Goal: Task Accomplishment & Management: Contribute content

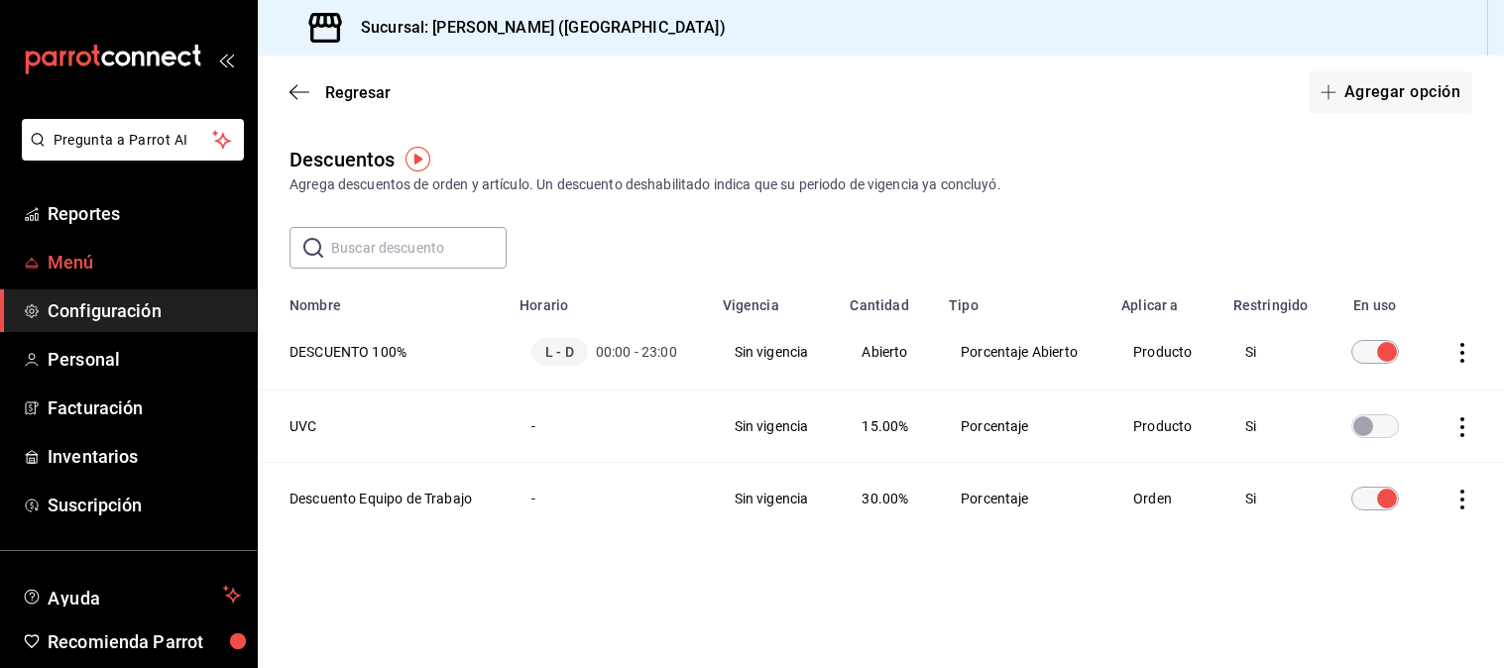
click at [109, 269] on span "Menú" at bounding box center [144, 262] width 193 height 27
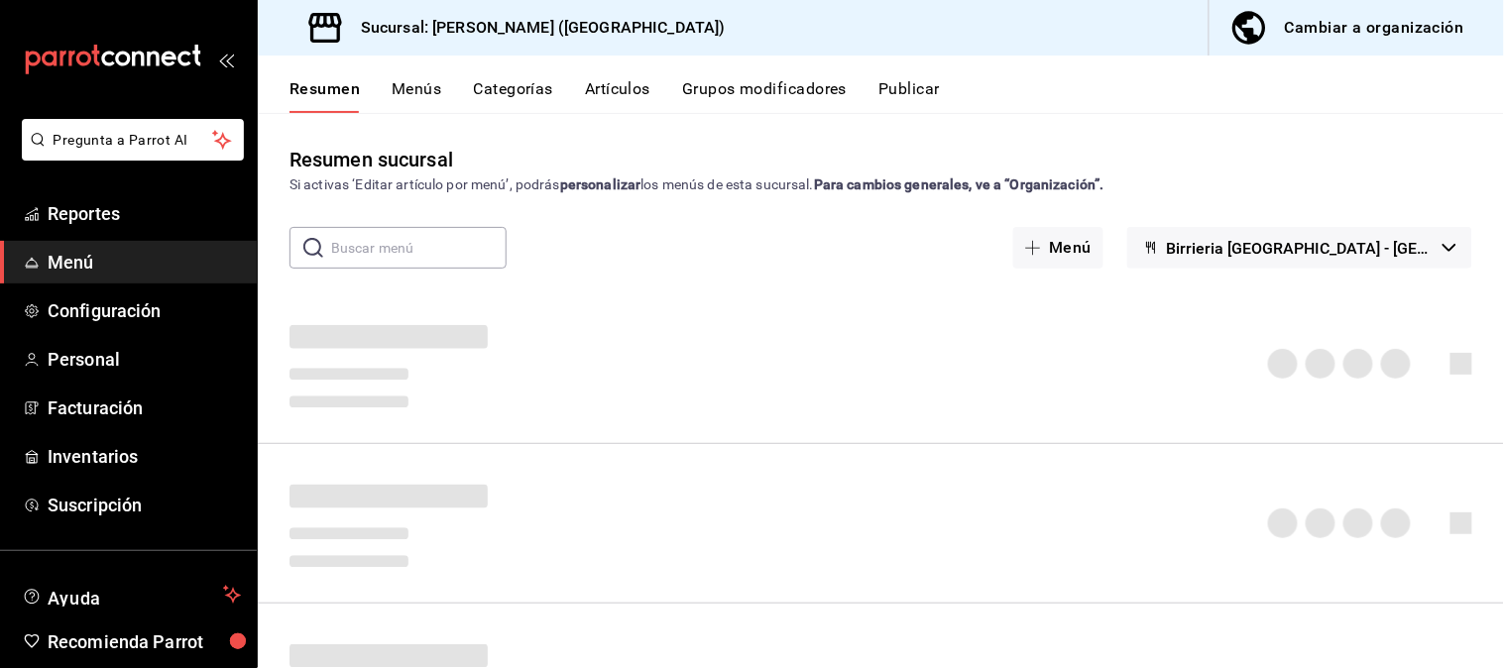
click at [405, 251] on input "text" at bounding box center [419, 248] width 176 height 40
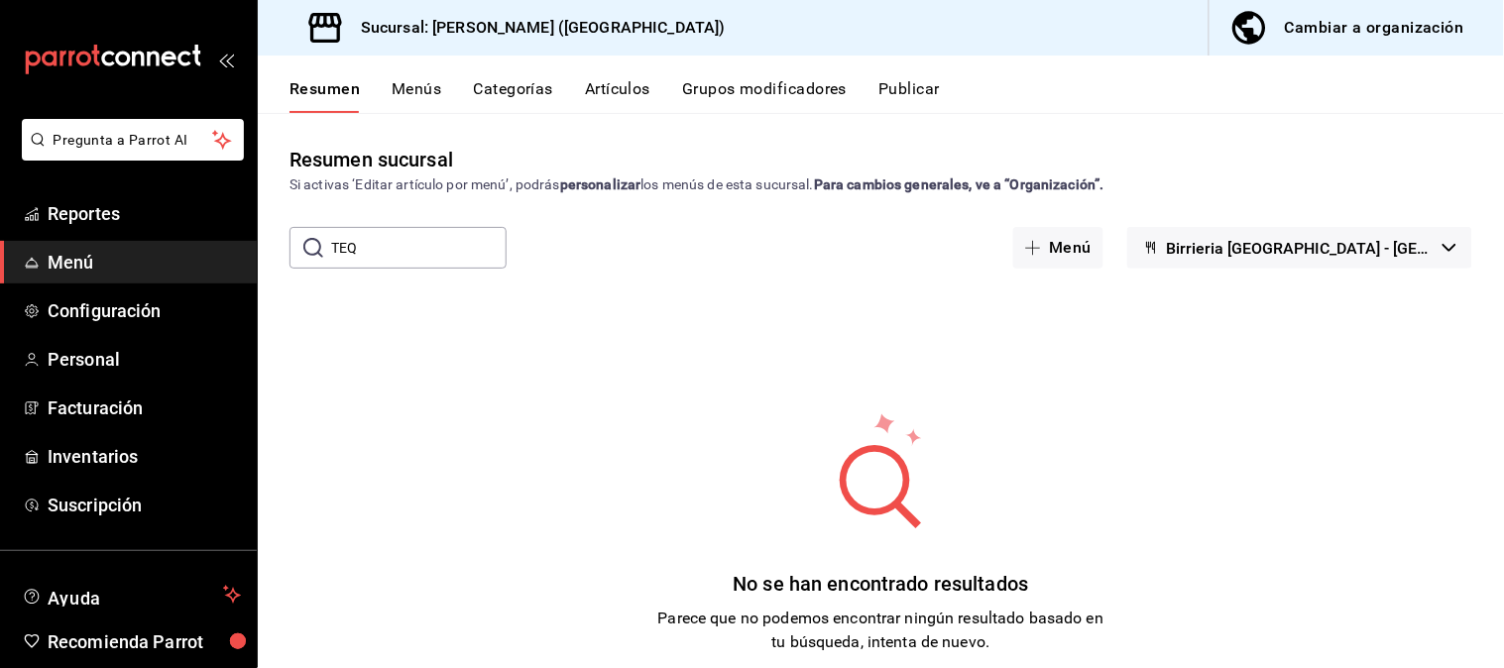
drag, startPoint x: 410, startPoint y: 264, endPoint x: 294, endPoint y: 262, distance: 115.0
click at [294, 262] on div "​ TEQ ​" at bounding box center [398, 248] width 217 height 42
type input "TEQ"
click at [620, 92] on button "Artículos" at bounding box center [617, 96] width 65 height 34
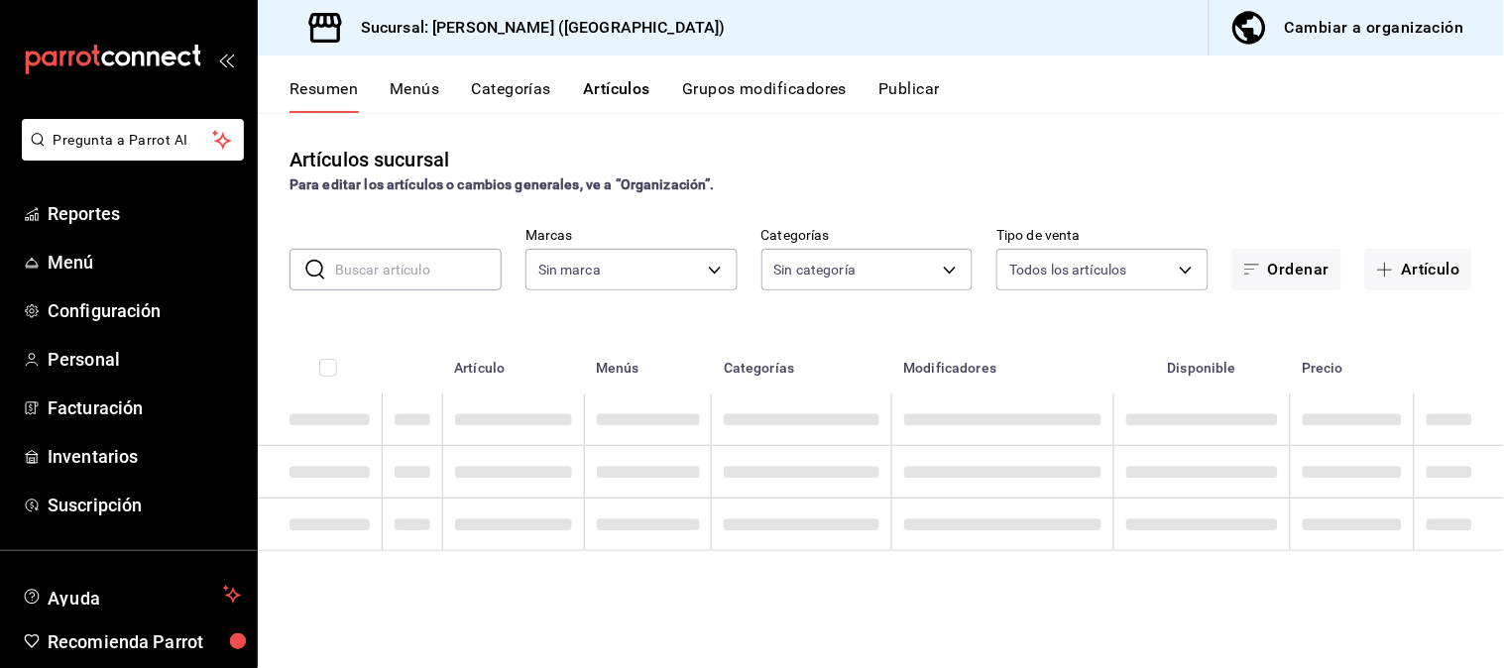
click at [408, 266] on input "text" at bounding box center [418, 270] width 167 height 40
type input "T"
type input "a5b2924f-80ef-4ad1-9621-6c40db332750"
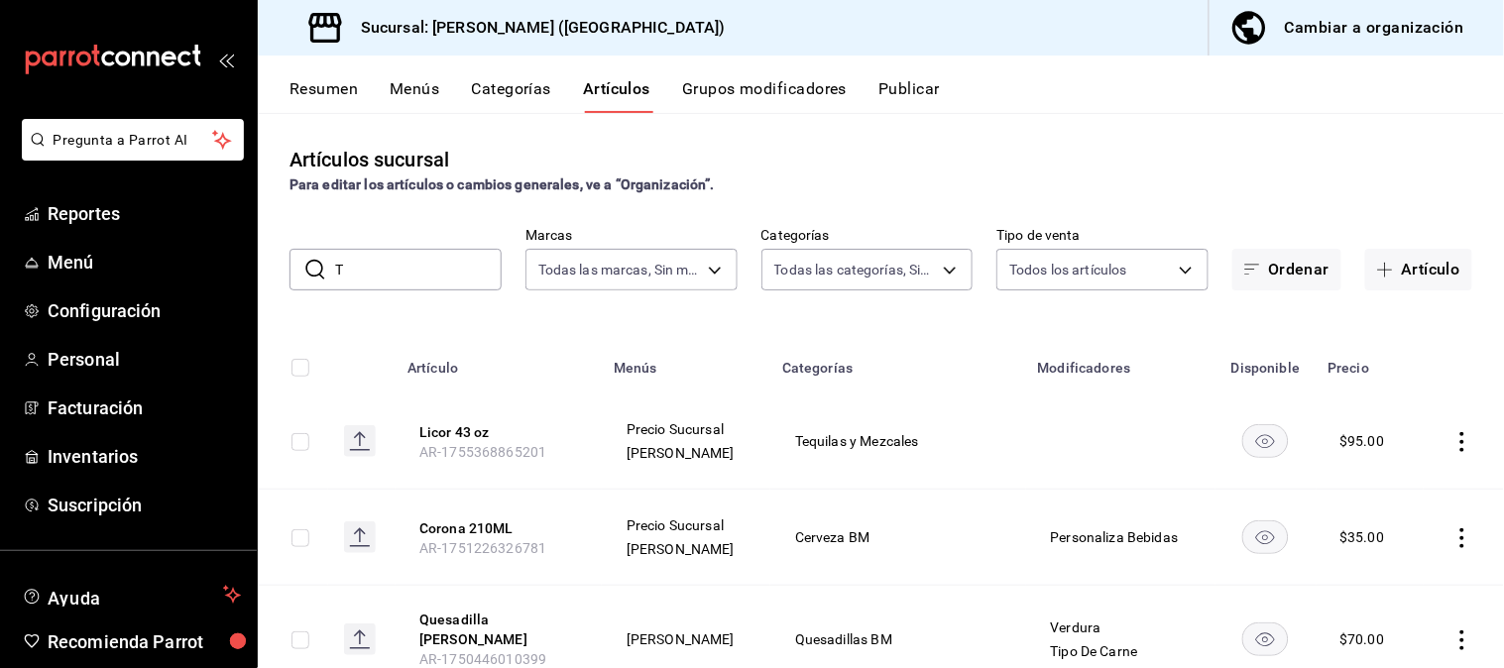
type input "TE"
type input "573e72a0-e69c-467e-b9e9-b9038c728bbe,037876cb-c409-44e3-bc93-bf8d3c100c56,0c484…"
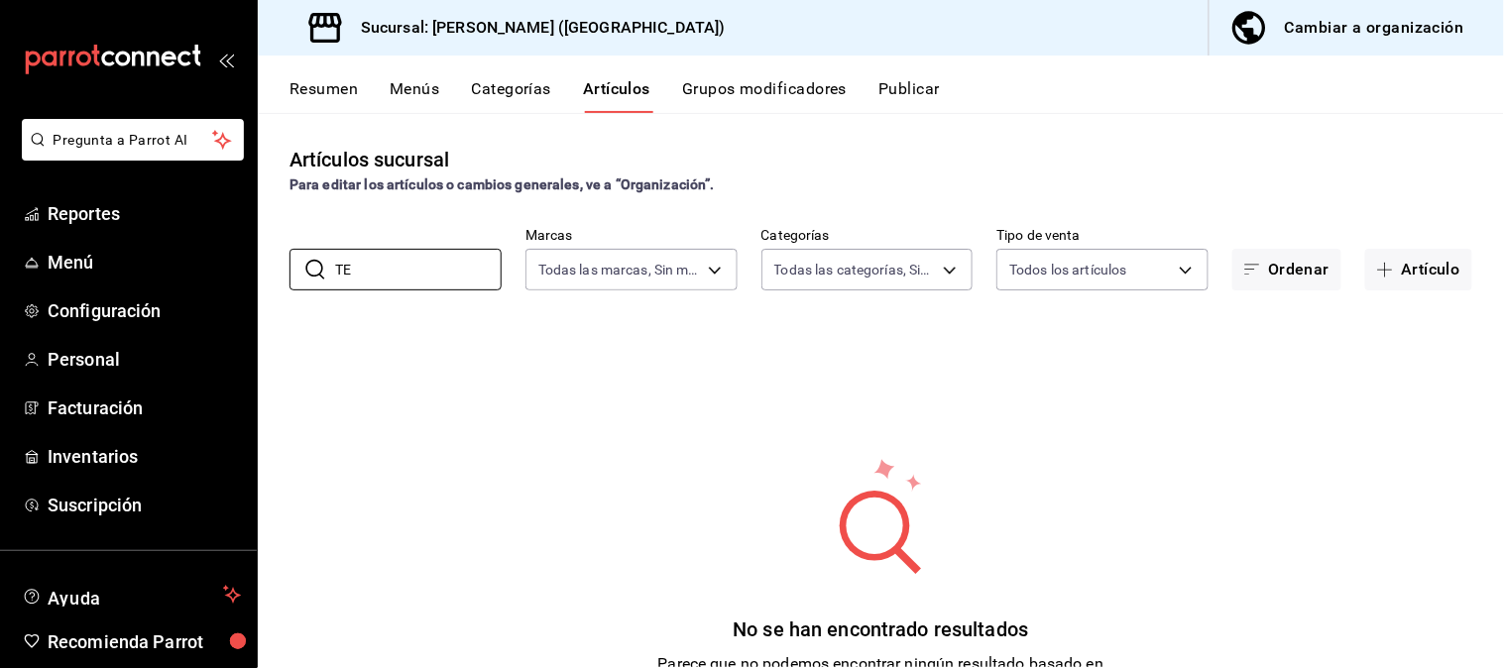
type input "T"
drag, startPoint x: 408, startPoint y: 268, endPoint x: 266, endPoint y: 274, distance: 141.9
click at [266, 274] on div "​ 7 L ​ Marcas Todas las marcas, Sin marca a5b2924f-80ef-4ad1-9621-6c40db332750…" at bounding box center [881, 258] width 1246 height 63
type input "7 L"
click at [1420, 261] on button "Artículo" at bounding box center [1418, 270] width 107 height 42
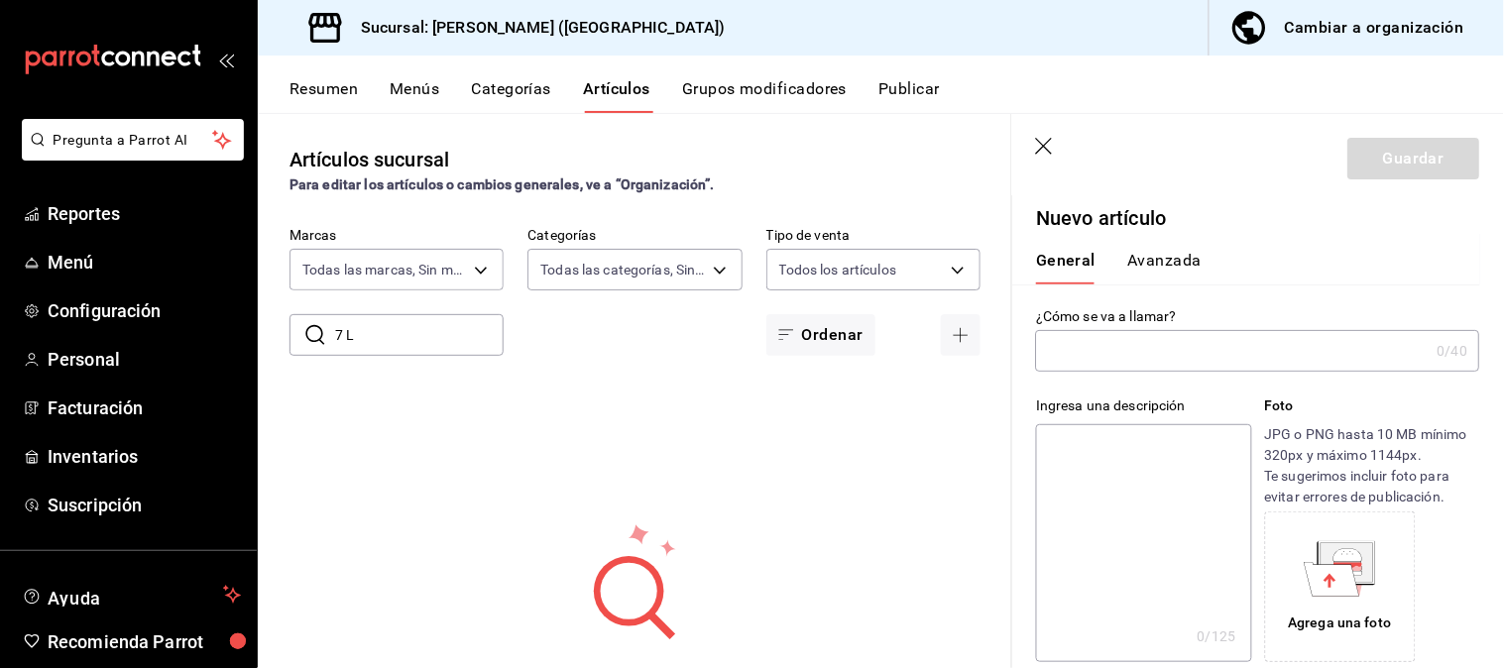
type input "7"
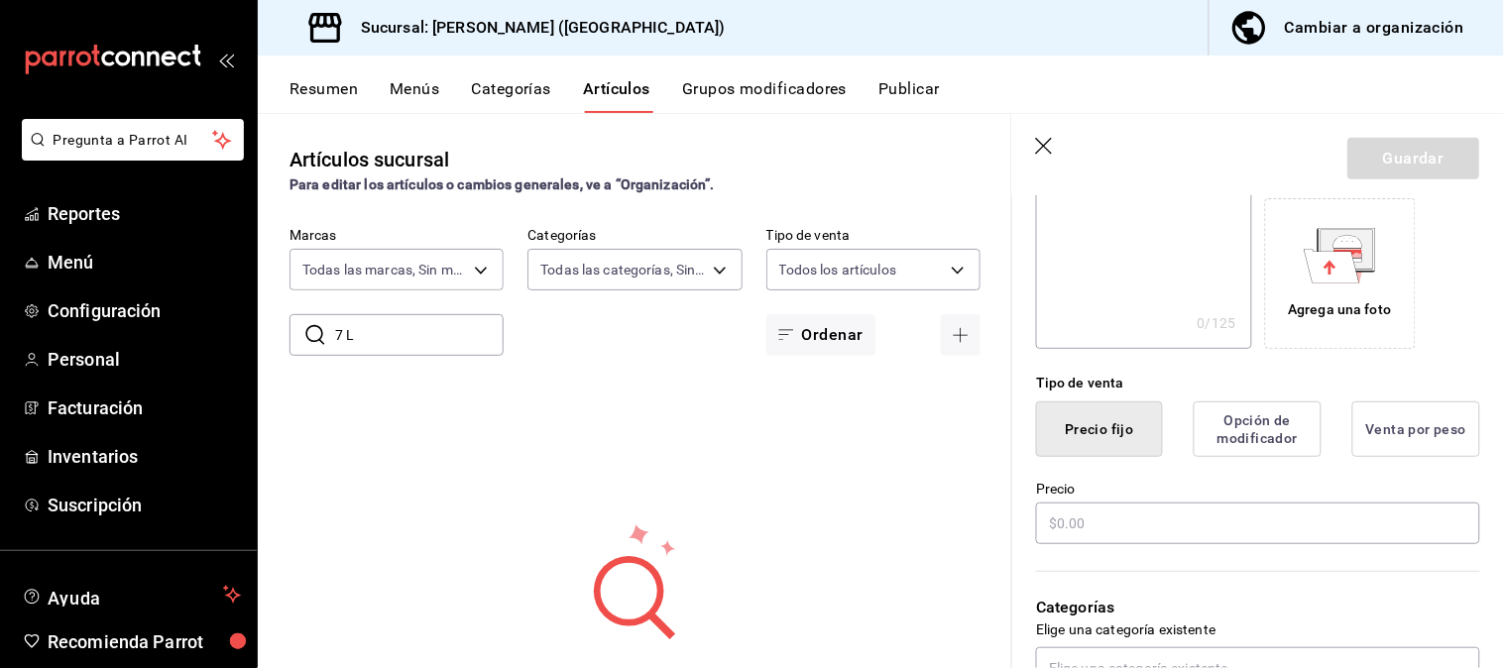
type input "7 LEGUAS"
click at [1146, 264] on textarea at bounding box center [1143, 230] width 215 height 238
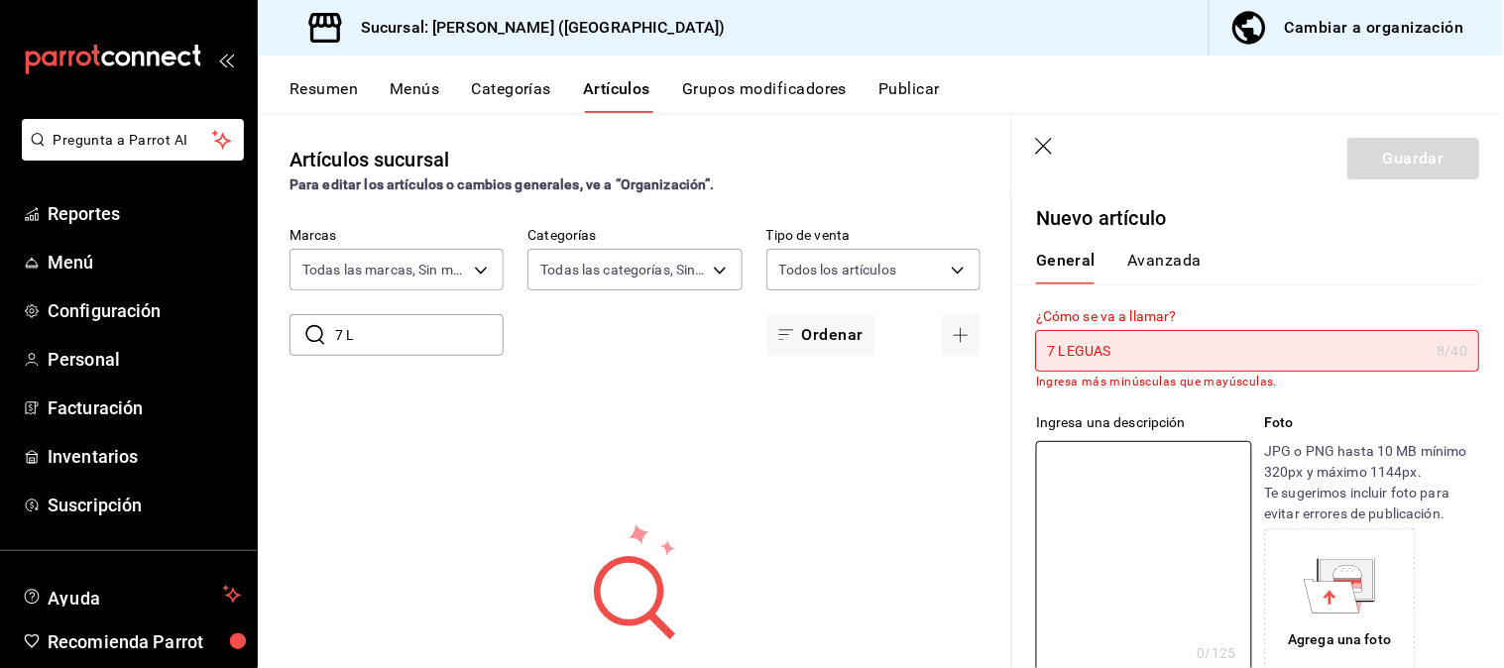
type textarea "1"
type textarea "x"
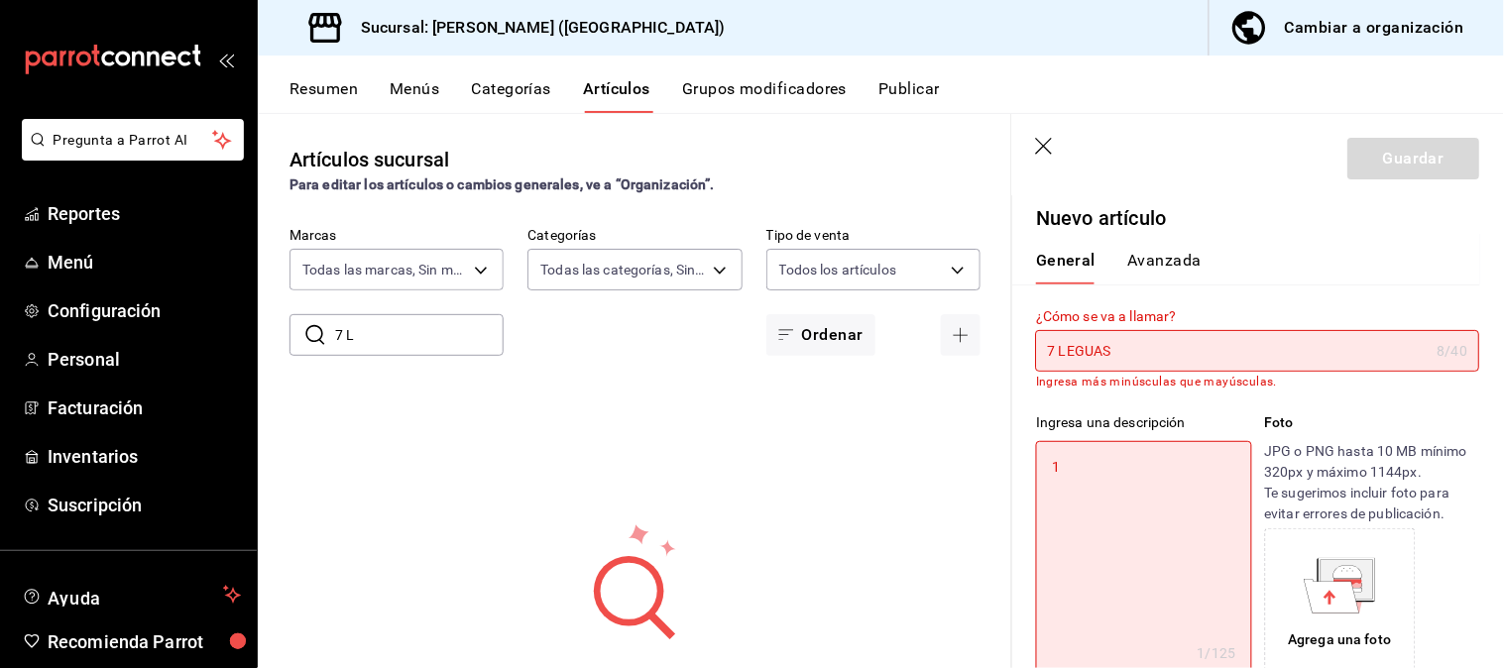
type textarea "1."
type textarea "x"
type textarea "1.5"
type textarea "x"
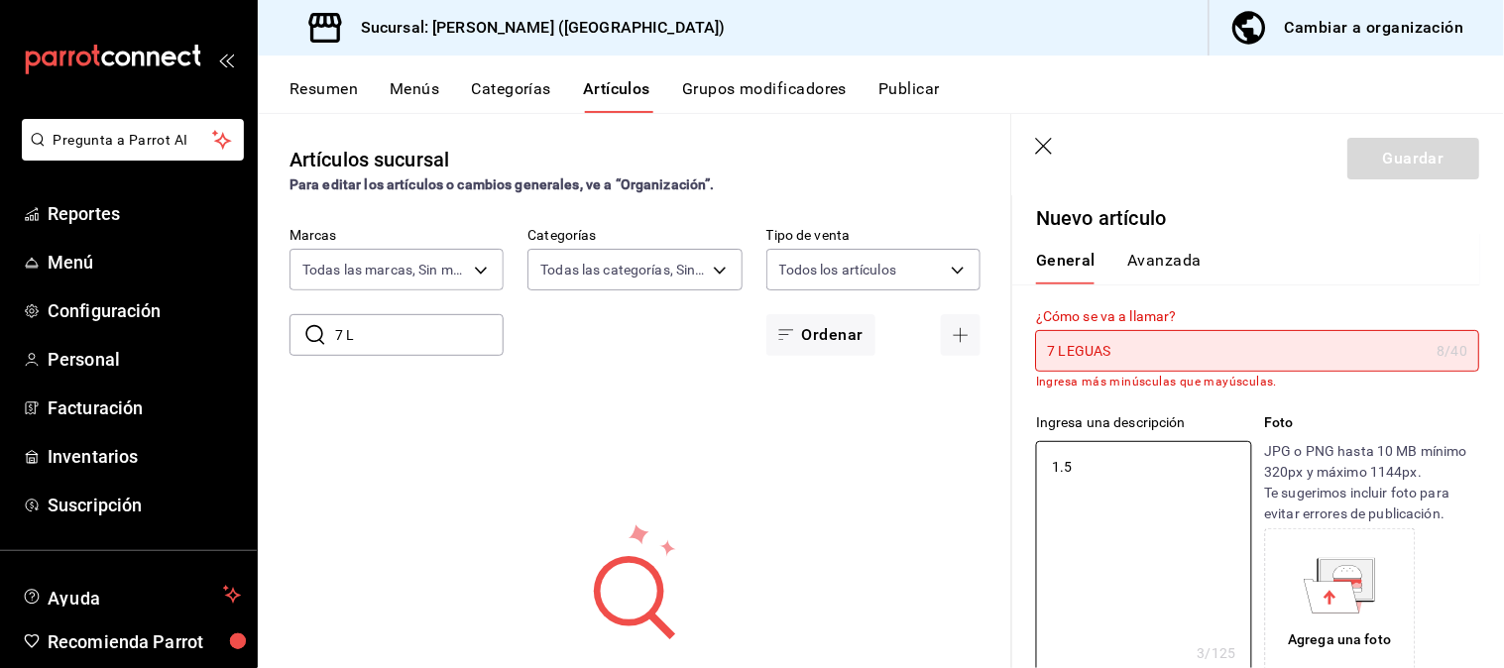
type textarea "1.5"
type textarea "x"
type textarea "1.5 OZ"
type textarea "x"
type textarea "1.5 OZ"
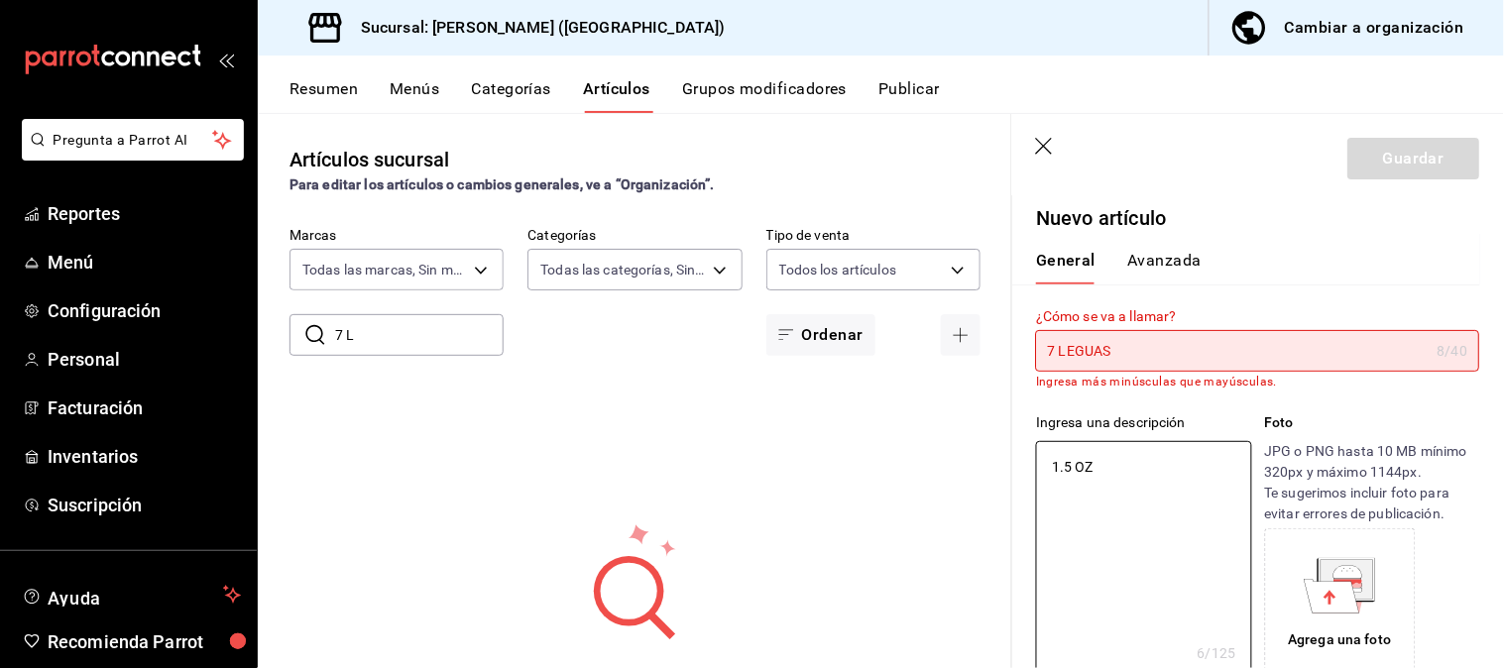
type textarea "x"
type textarea "1.5 OZ"
type textarea "x"
drag, startPoint x: 1143, startPoint y: 350, endPoint x: 1067, endPoint y: 359, distance: 76.9
click at [1067, 359] on input "7 LEGUAS" at bounding box center [1233, 351] width 394 height 40
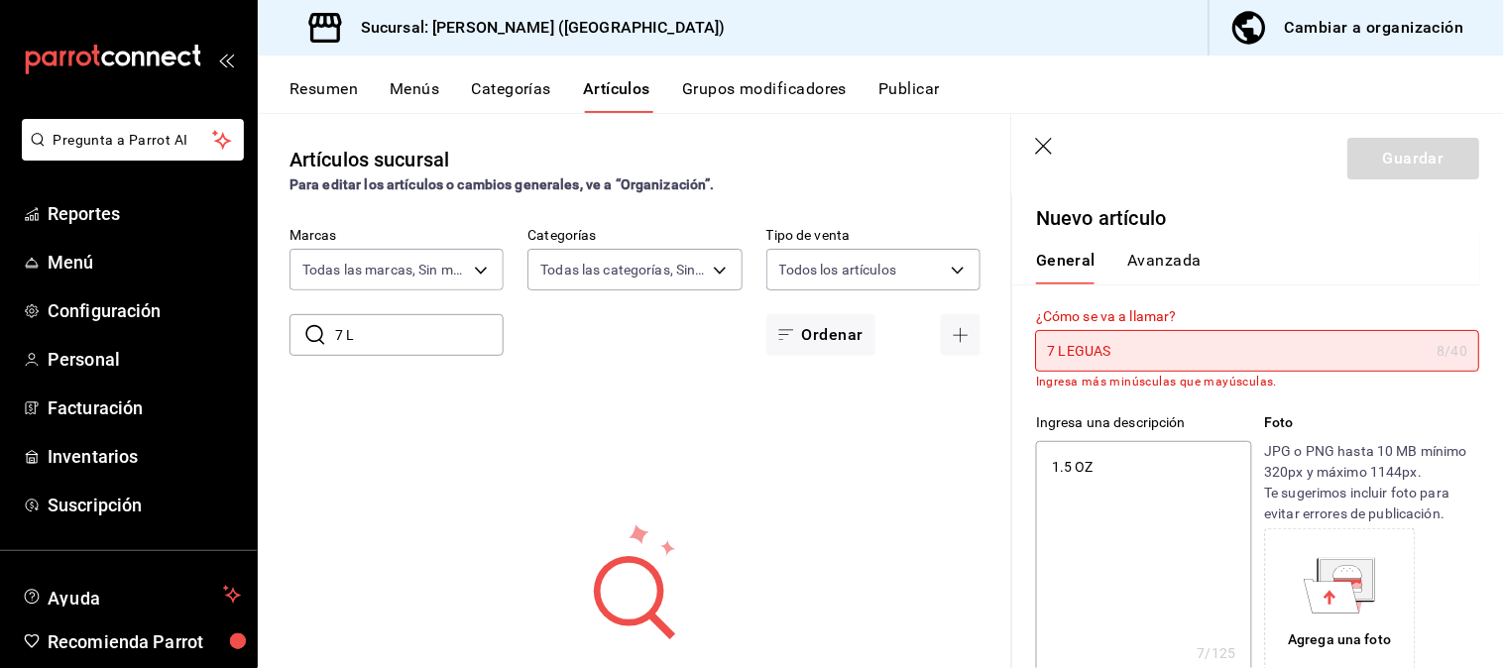
type input "7 L"
type textarea "x"
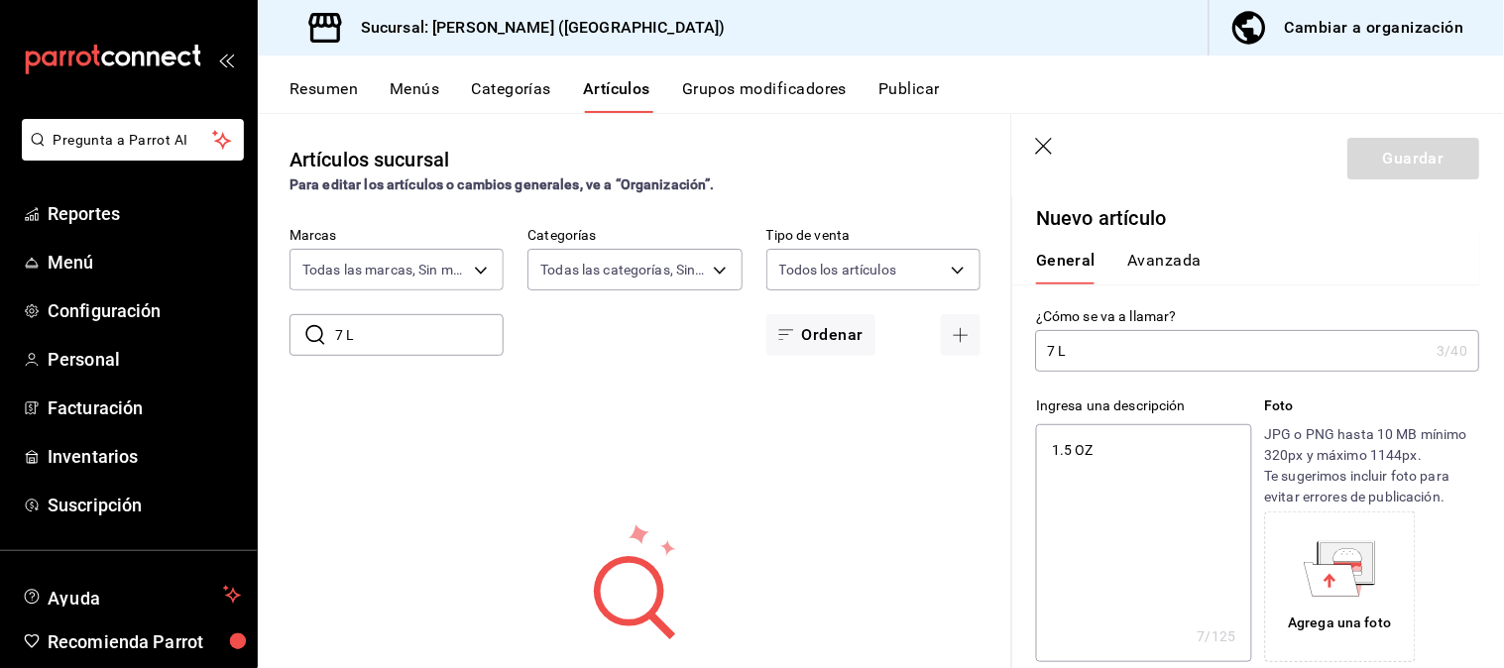
type input "7 Le"
type textarea "x"
type input "7 Leg"
type textarea "x"
type input "7 Legu"
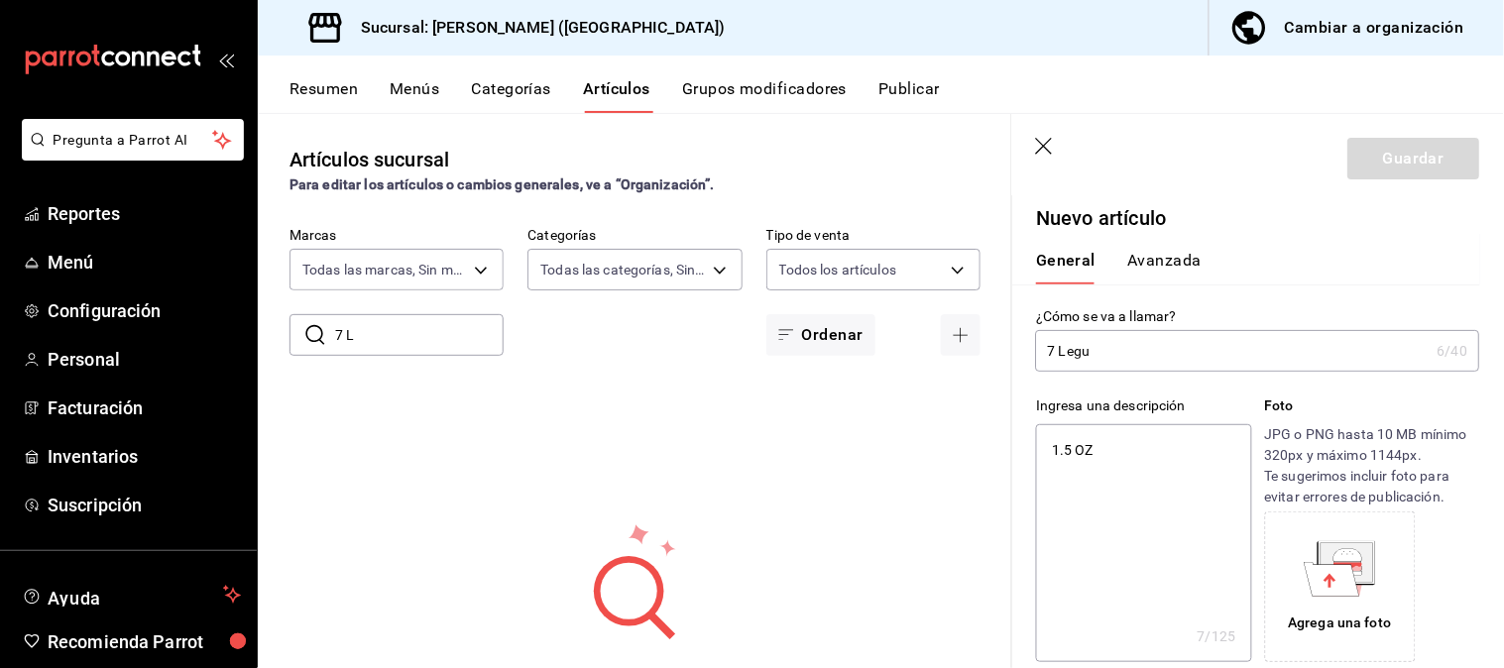
type textarea "x"
type input "7 Legua"
type textarea "x"
type input "7 Leguas"
type textarea "x"
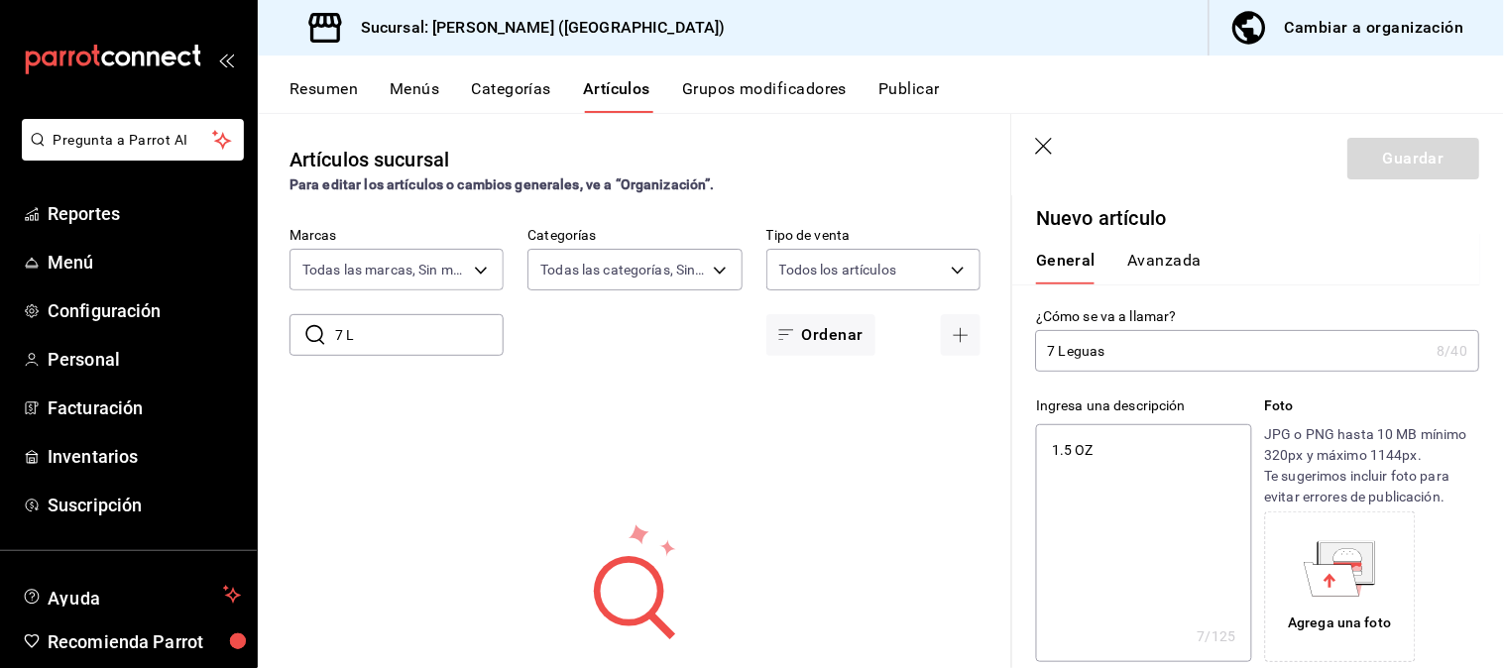
type input "7 Leguas"
type textarea "x"
type input "7 Leguas B"
type textarea "x"
type input "7 Leguas Bla"
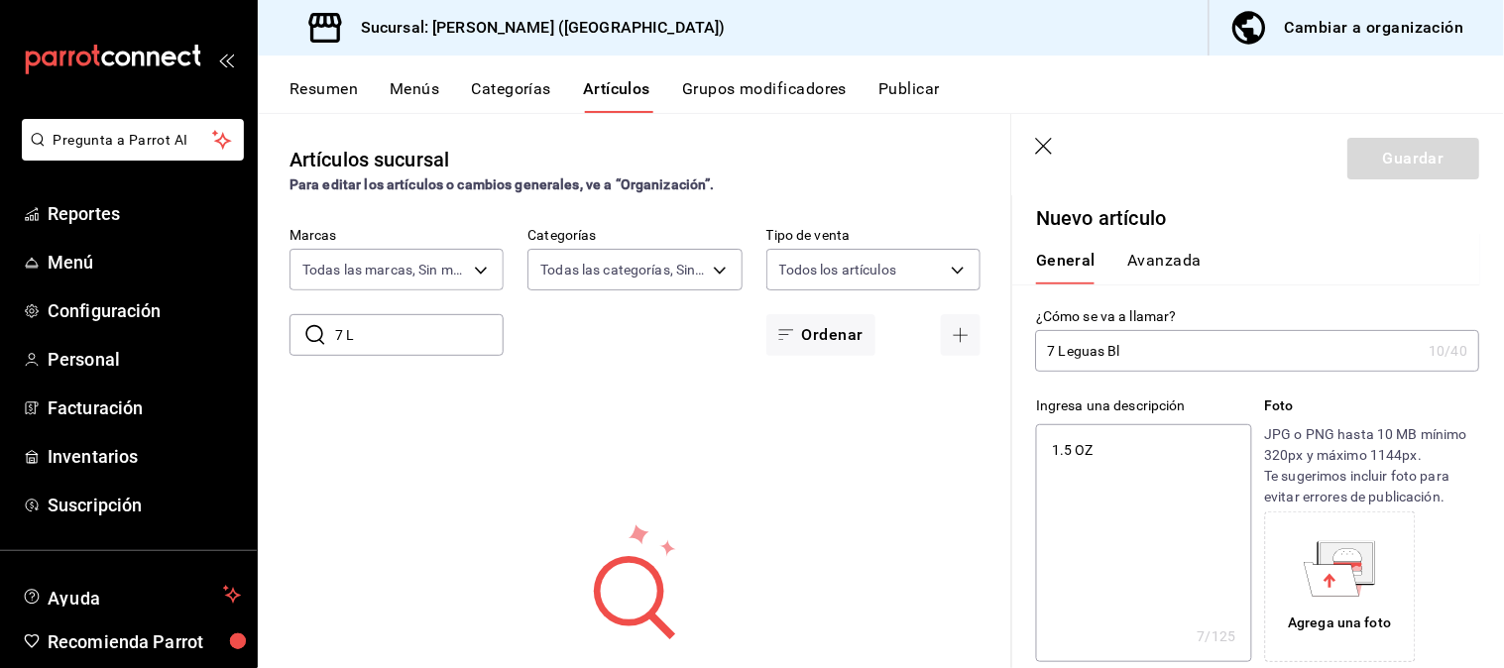
type textarea "x"
type input "7 Leguas [PERSON_NAME]"
type textarea "x"
type input "7 Leguas Blanco"
type textarea "x"
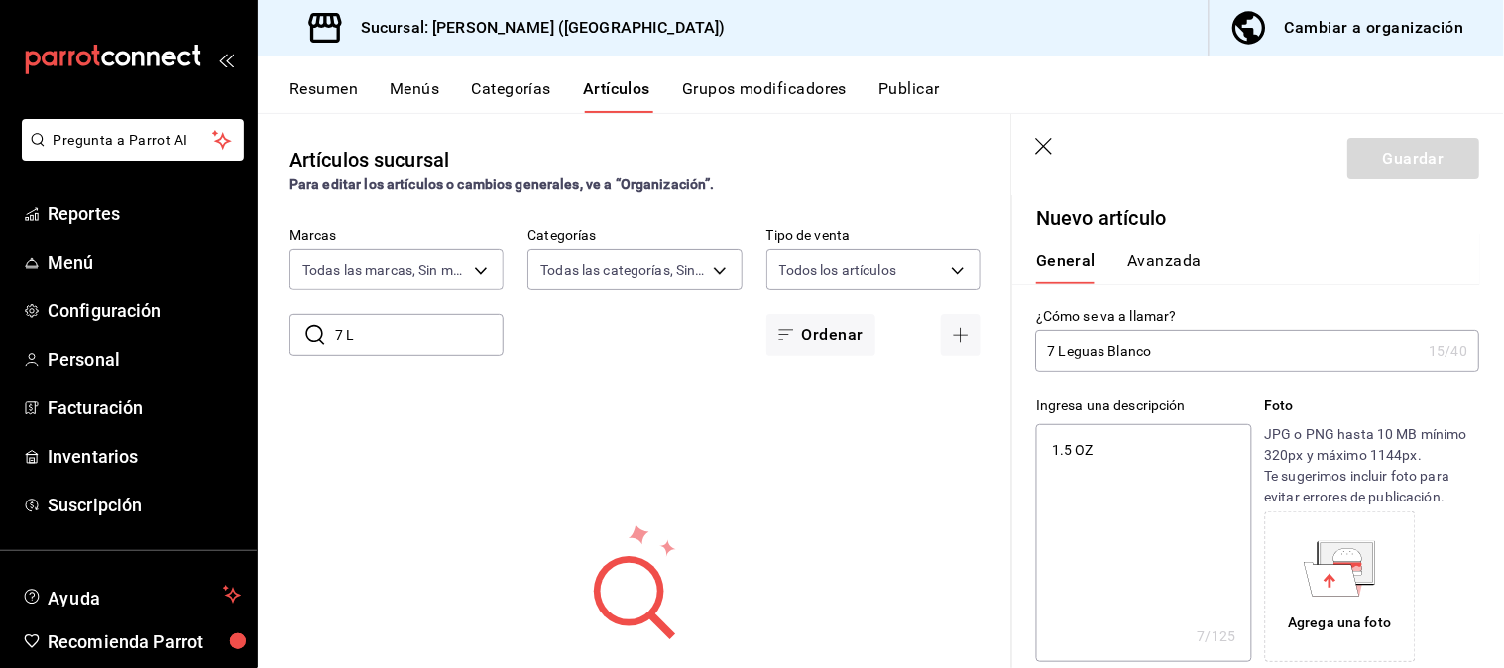
type input "7 Leguas Blanc"
type textarea "x"
type input "7 Leguas [PERSON_NAME]"
type textarea "x"
type input "7 Leguas Bla"
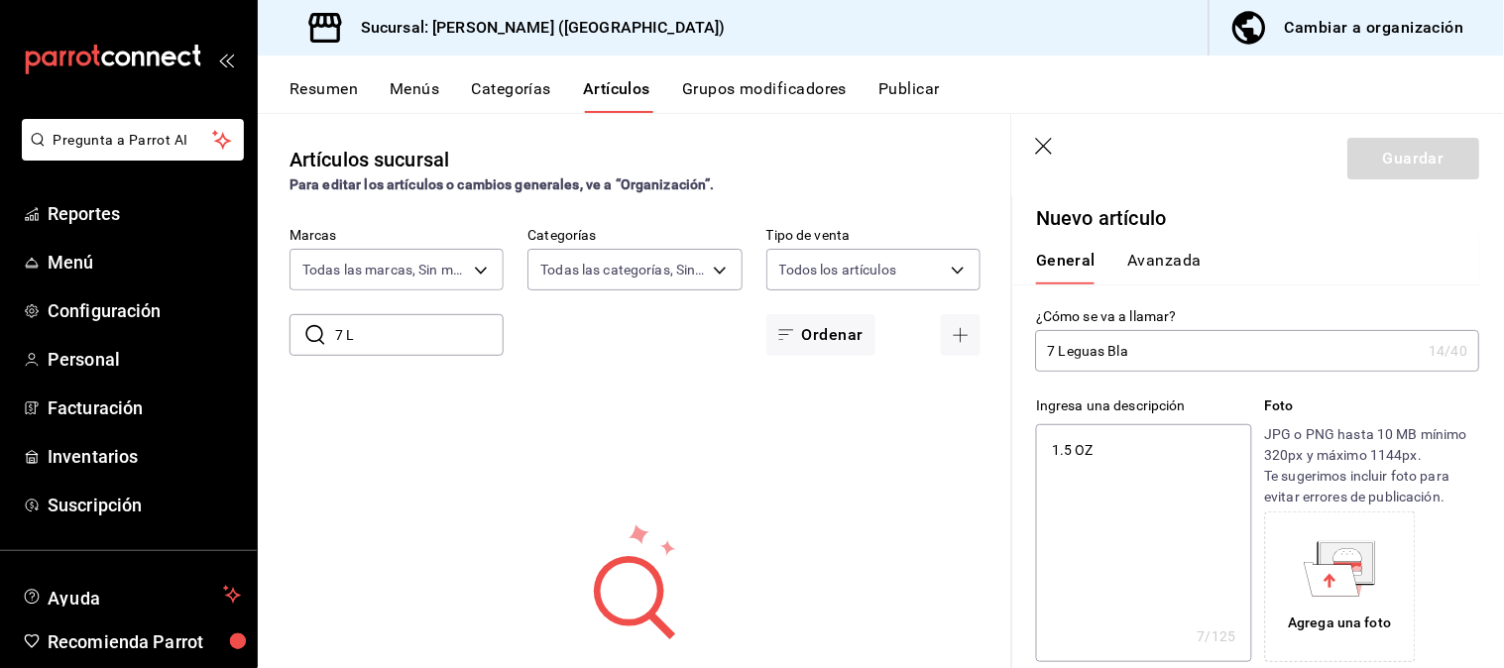
type textarea "x"
type input "7 Leguas Bl"
type textarea "x"
type input "7 Leguas B"
type textarea "x"
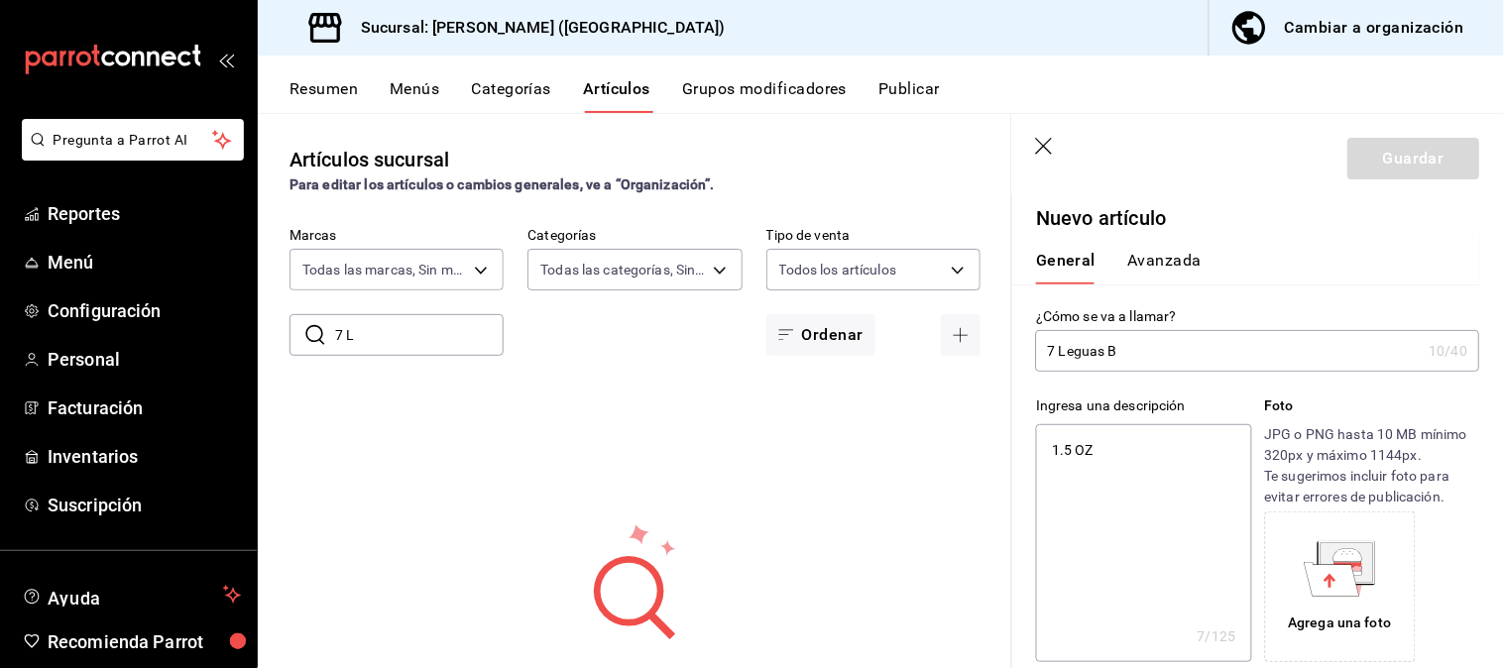
type input "7 Leguas"
type textarea "x"
type input "7 Leguas b"
type textarea "x"
type input "7 Leguas bl"
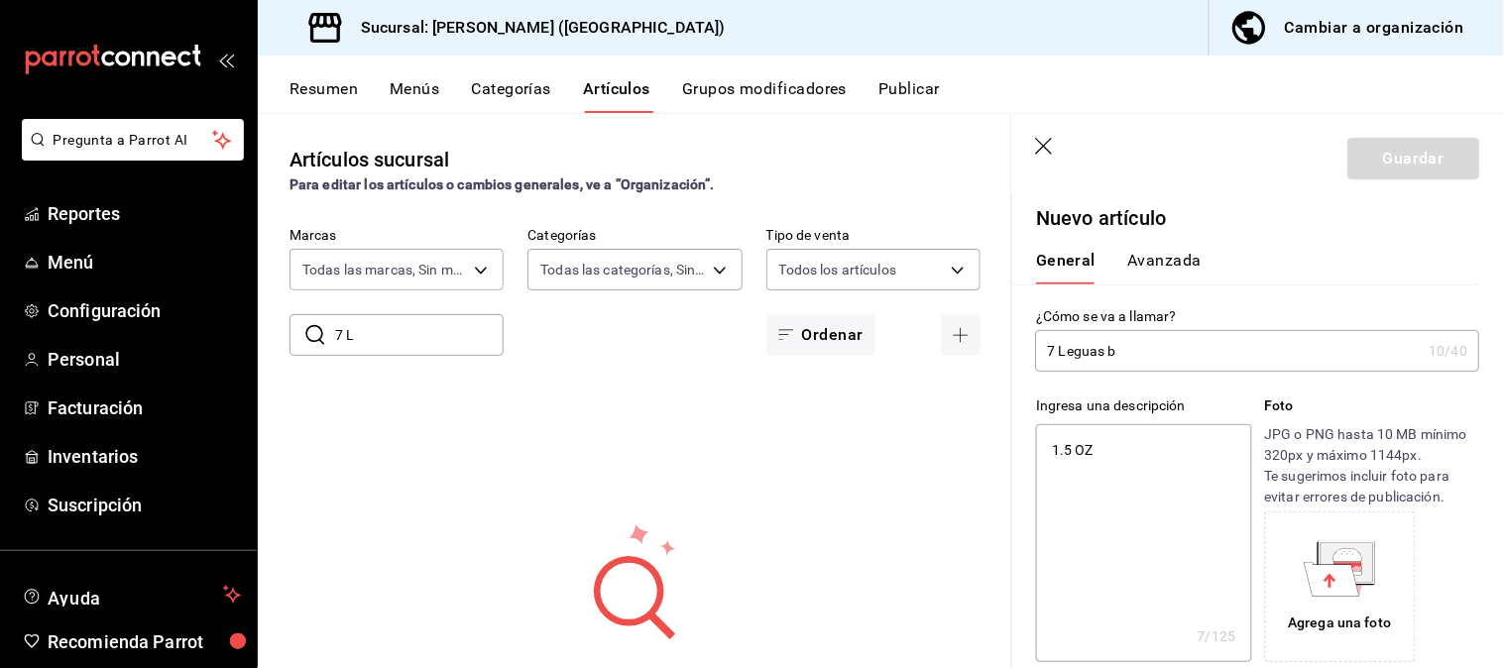
type textarea "x"
type input "7 Leguas bla"
type textarea "x"
type input "7 Leguas [PERSON_NAME]"
type textarea "x"
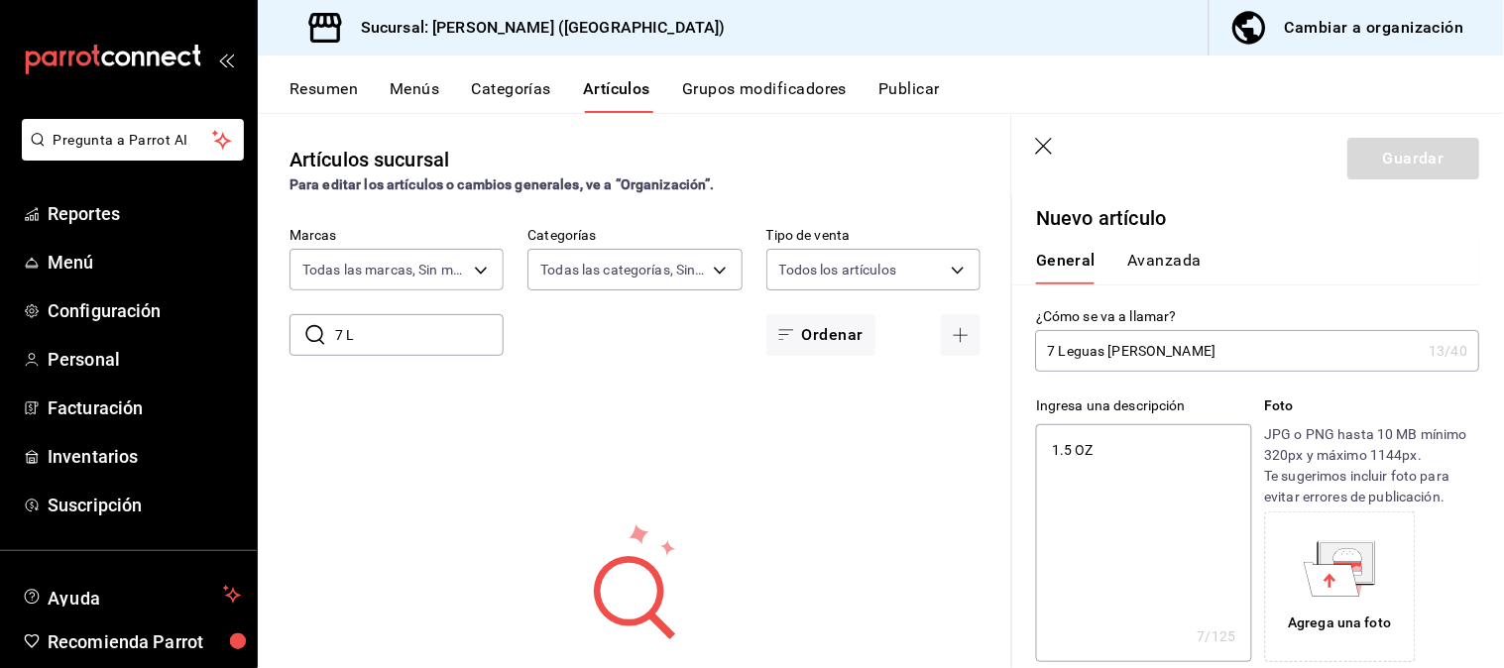
type input "7 Leguas blanc"
type textarea "x"
type input "7 Leguas [PERSON_NAME]"
type textarea "x"
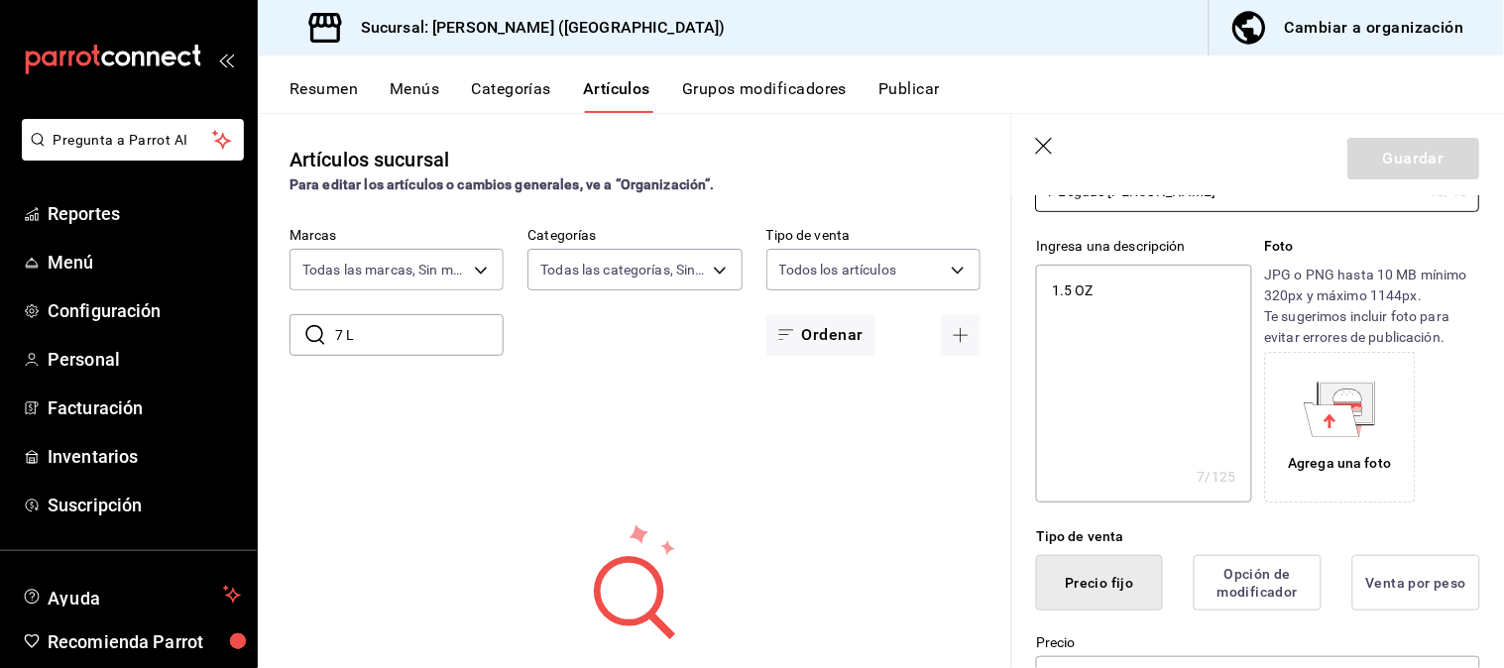
scroll to position [330, 0]
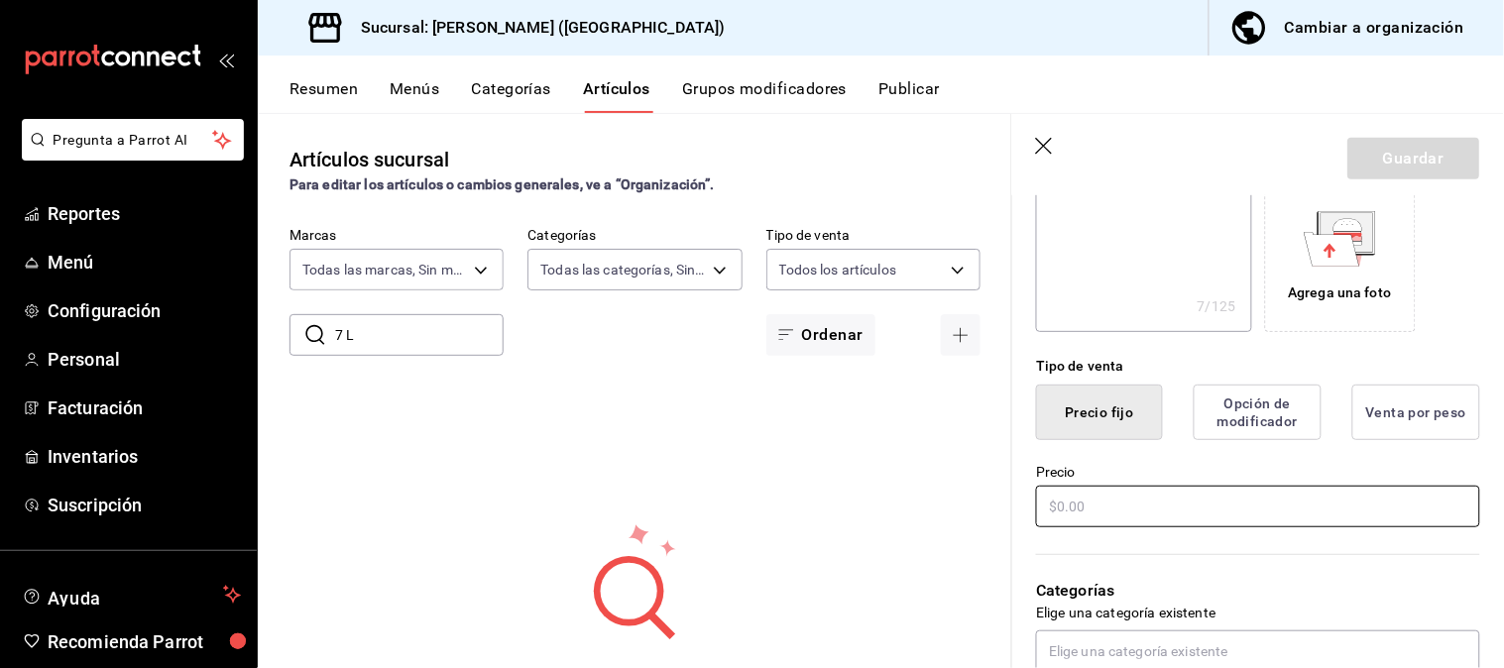
type input "7 Leguas [PERSON_NAME]"
click at [1172, 502] on input "text" at bounding box center [1258, 507] width 444 height 42
type input "$1.00"
type textarea "x"
type input "$110.00"
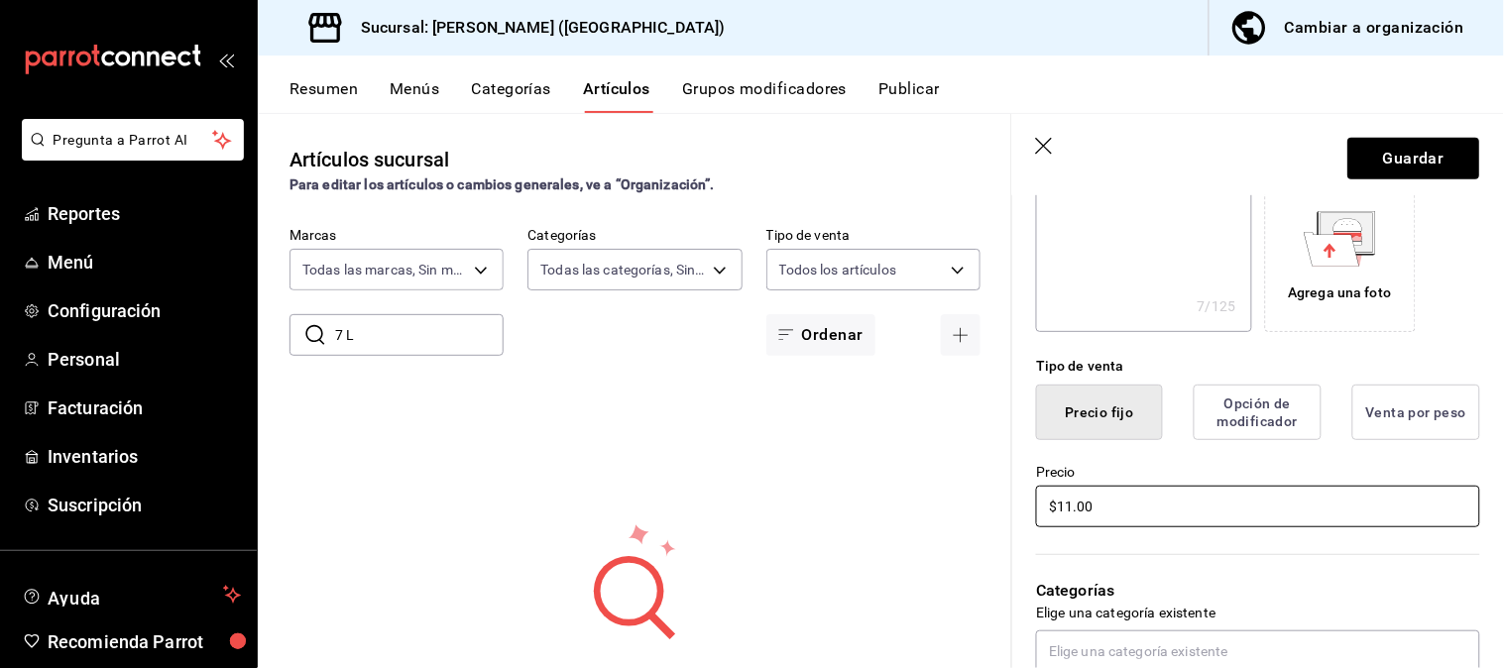
type textarea "x"
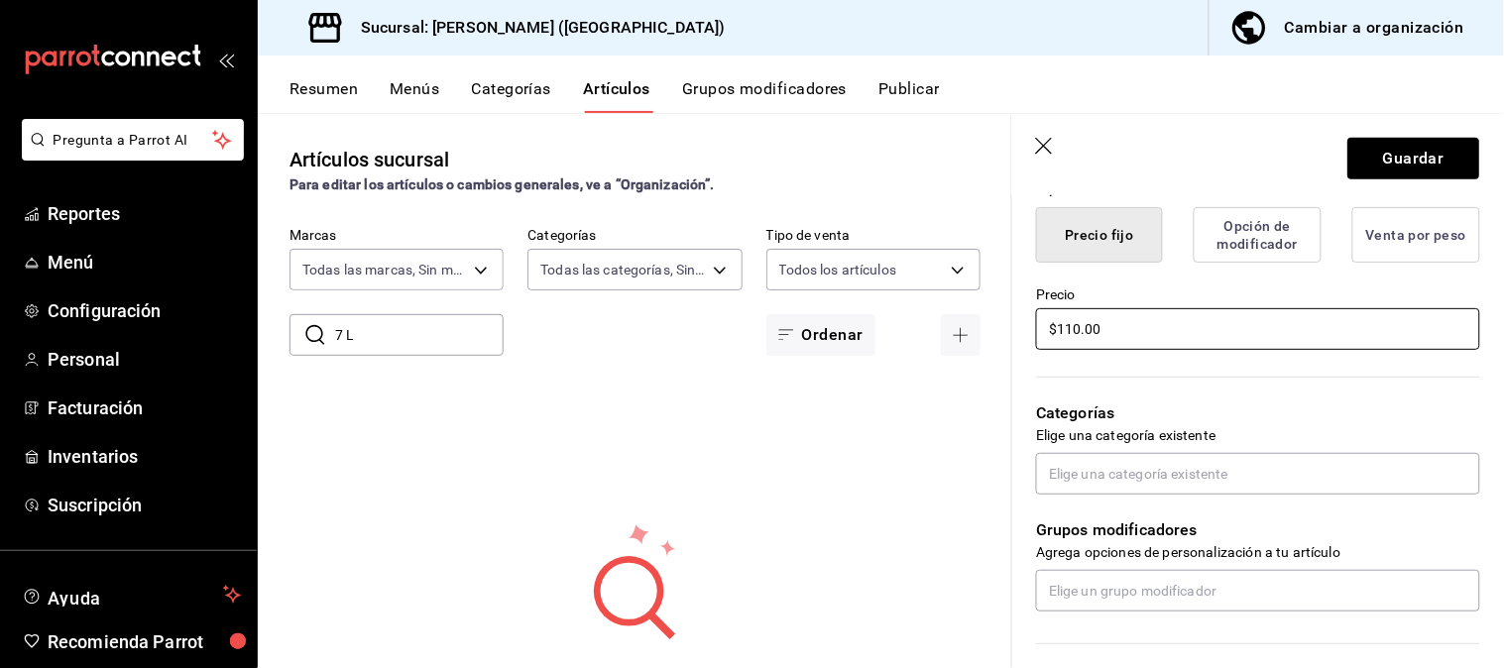
scroll to position [550, 0]
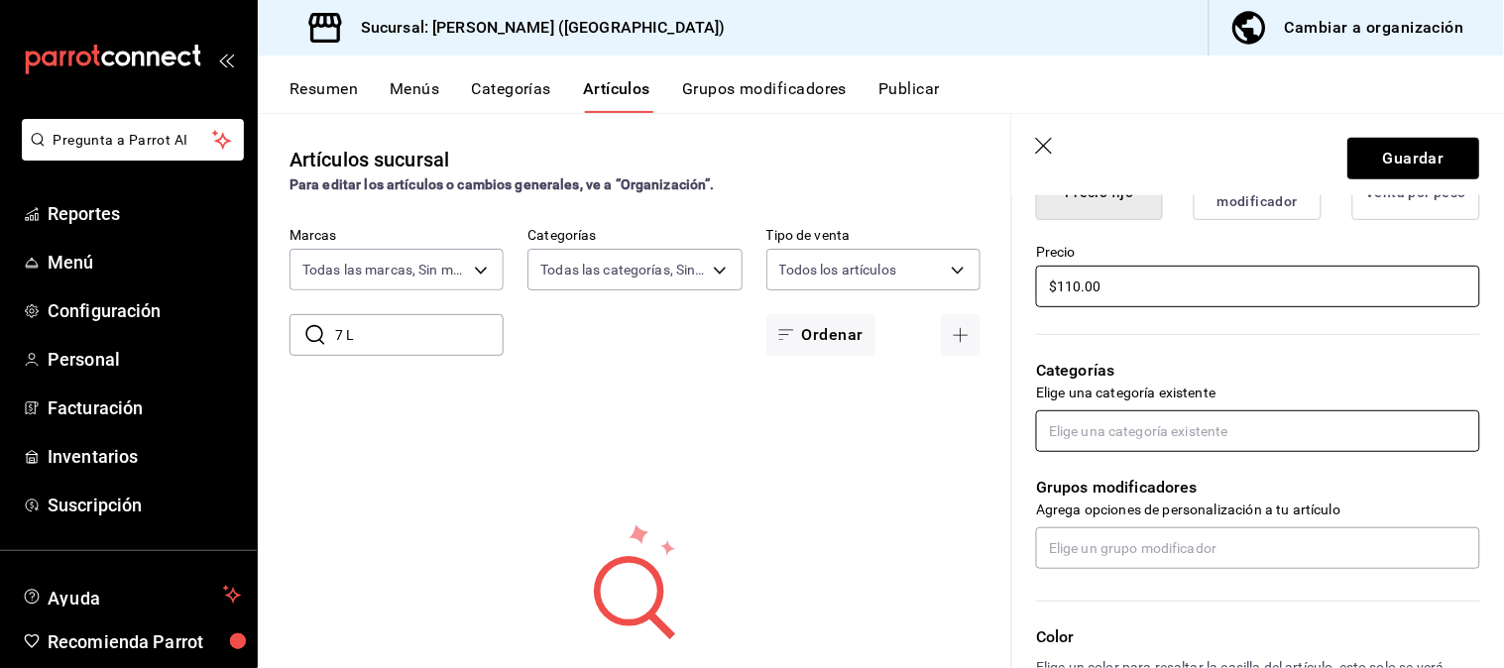
type input "$110.00"
click at [1115, 431] on input "text" at bounding box center [1258, 431] width 444 height 42
click at [1093, 464] on div "Grupos modificadores Agrega opciones de personalización a tu artículo" at bounding box center [1246, 510] width 468 height 117
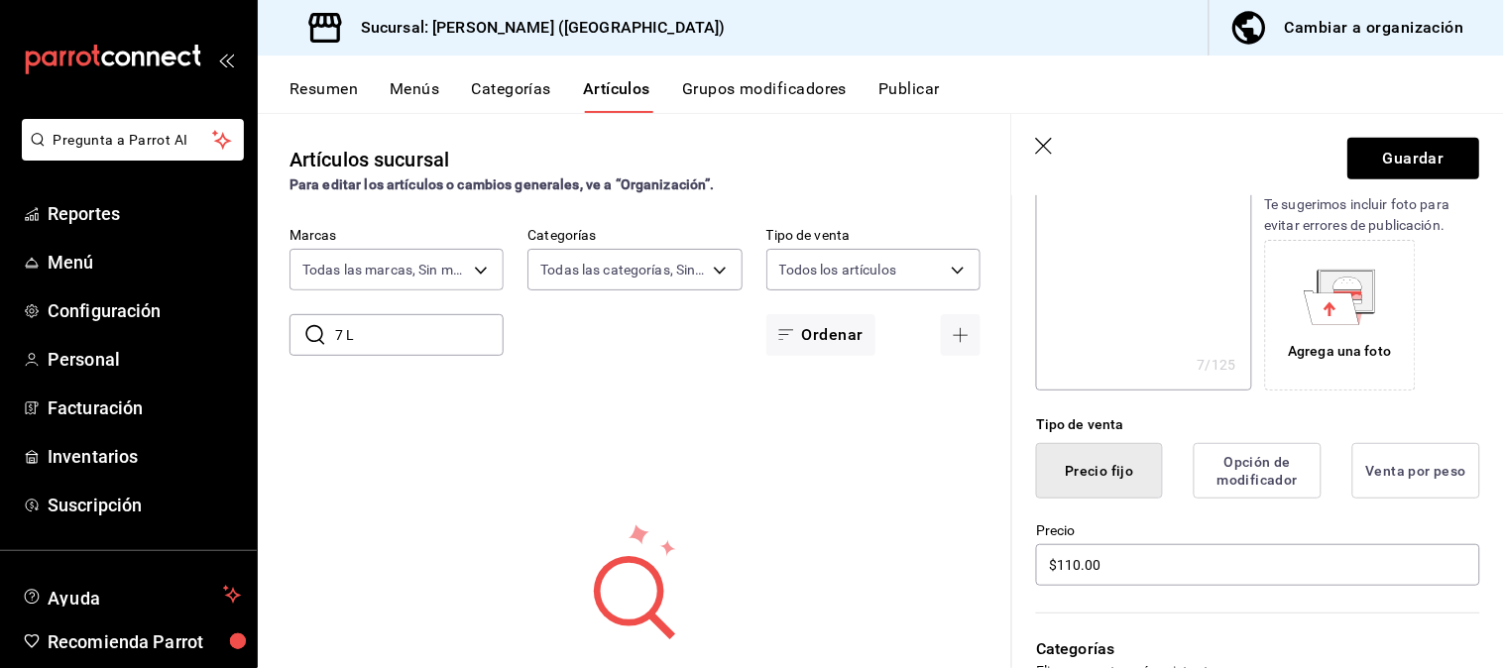
scroll to position [440, 0]
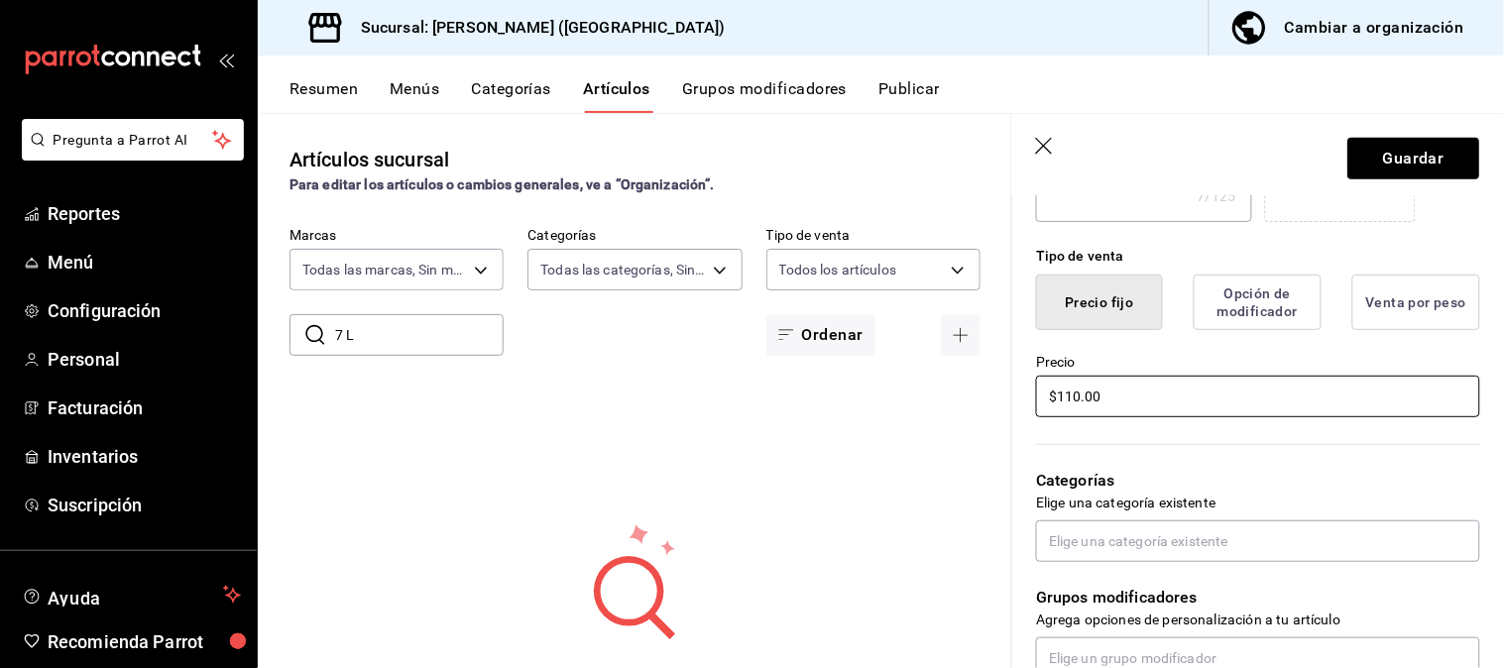
click at [1123, 395] on input "$110.00" at bounding box center [1258, 397] width 444 height 42
click at [1155, 400] on input "$110.00" at bounding box center [1258, 397] width 444 height 42
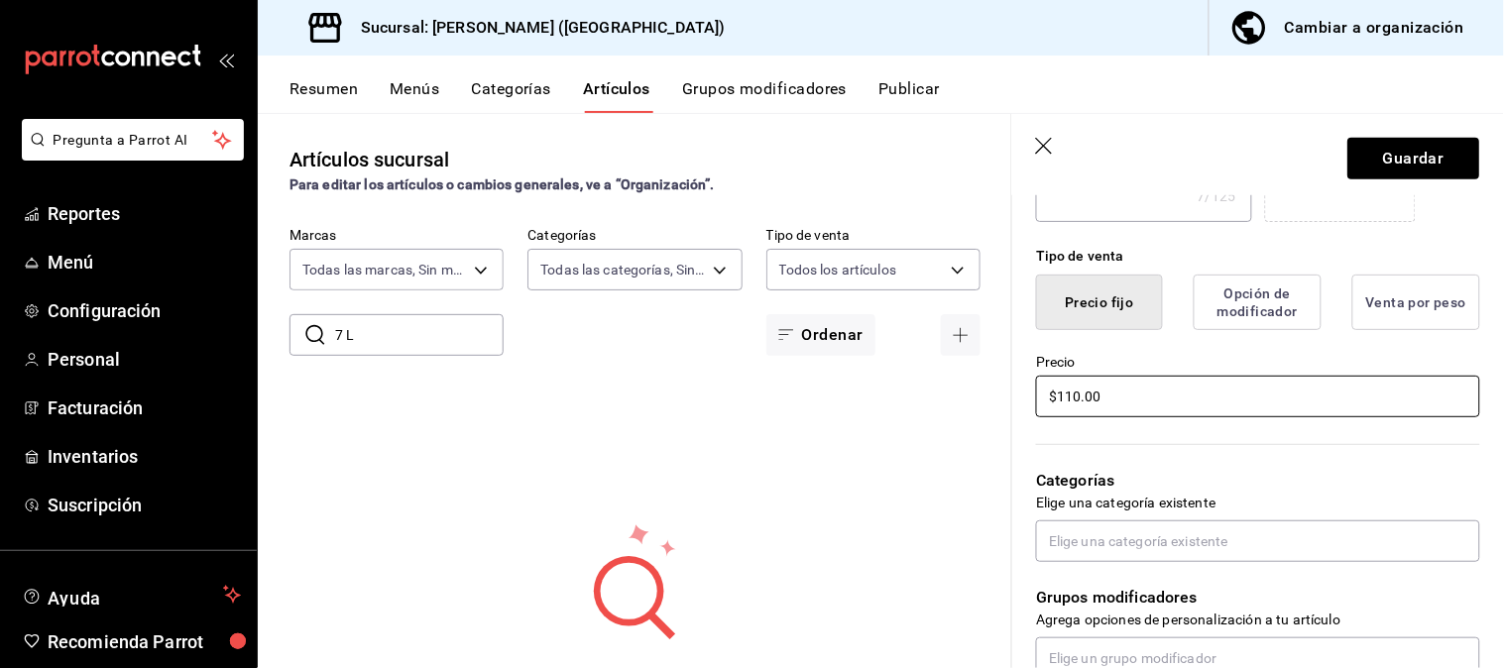
scroll to position [660, 0]
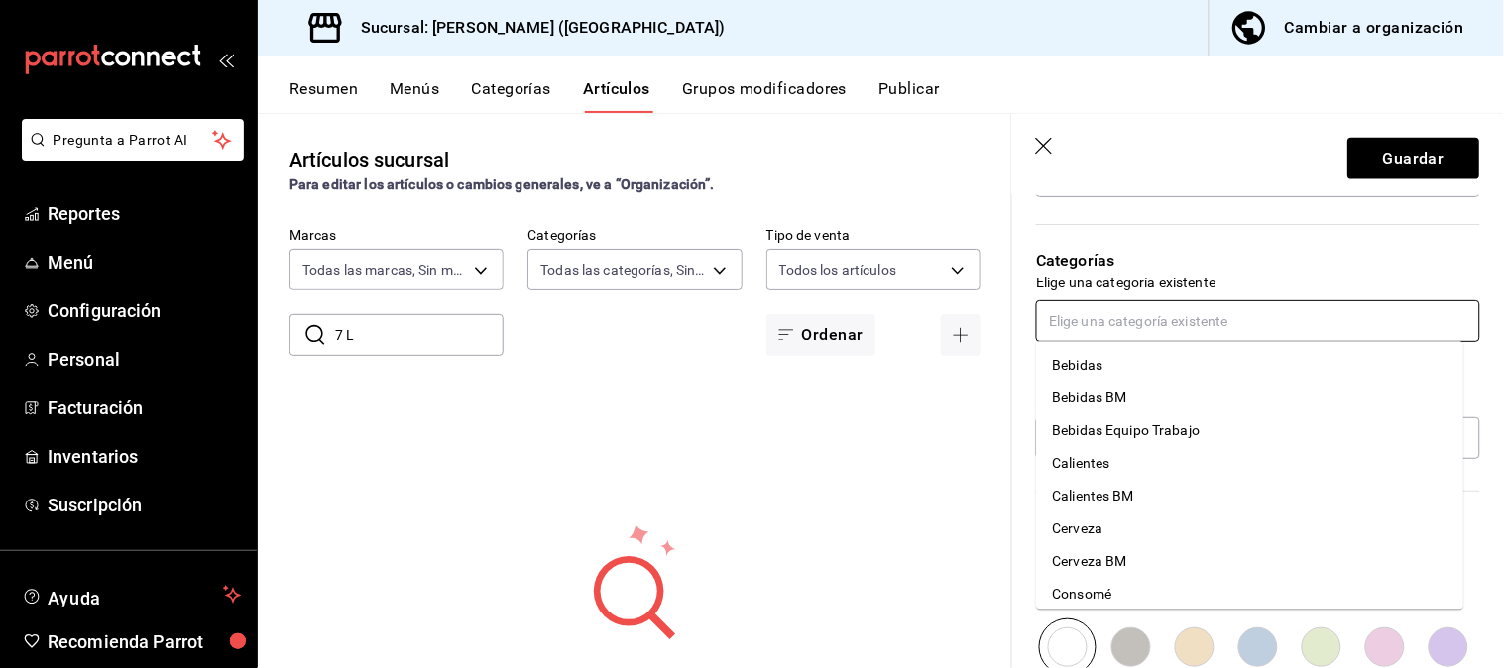
click at [1145, 318] on input "text" at bounding box center [1258, 321] width 444 height 42
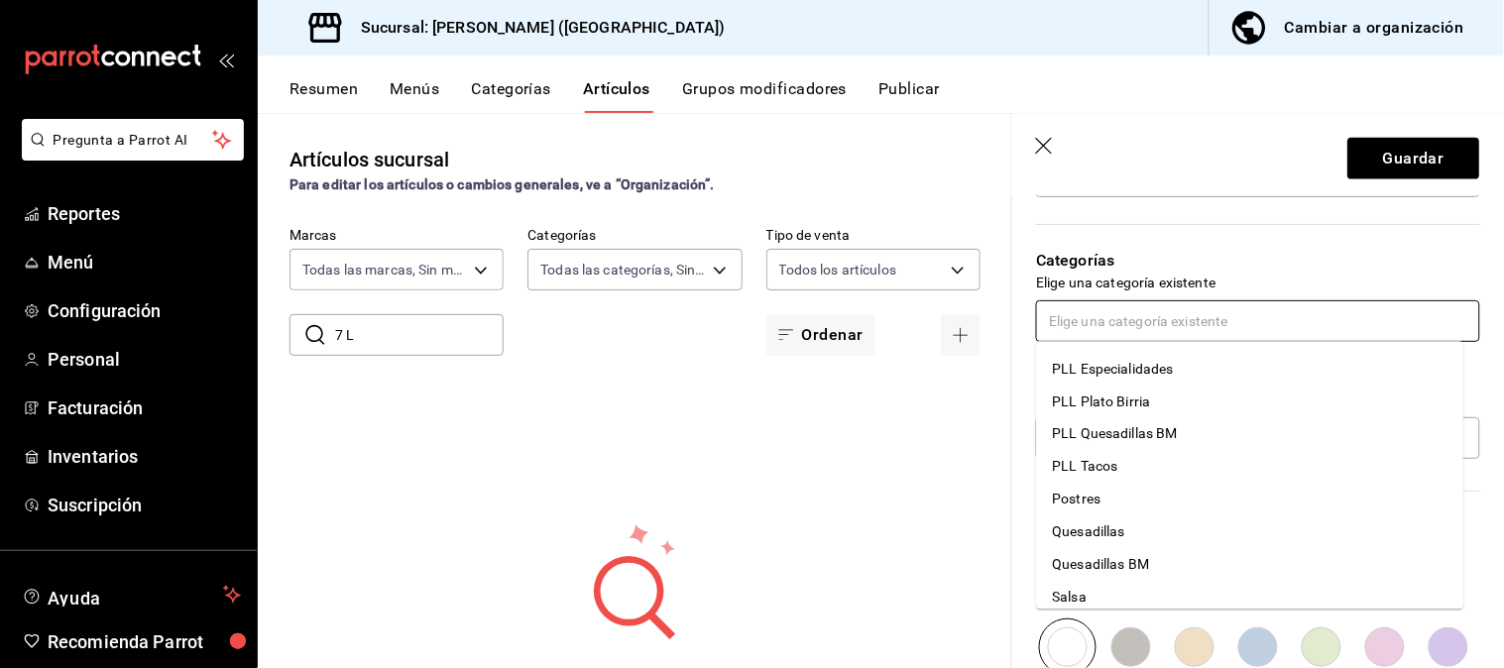
scroll to position [990, 0]
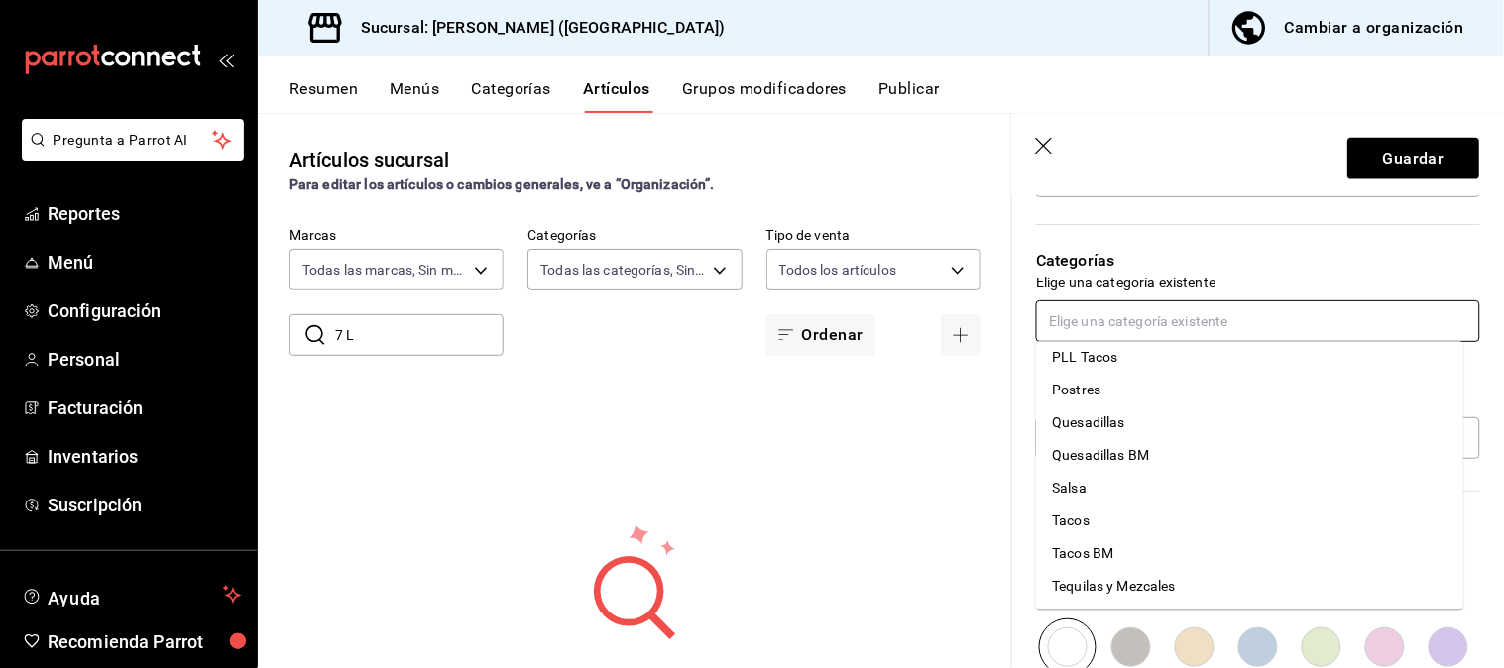
click at [1148, 580] on li "Tequilas y Mezcales" at bounding box center [1250, 586] width 427 height 33
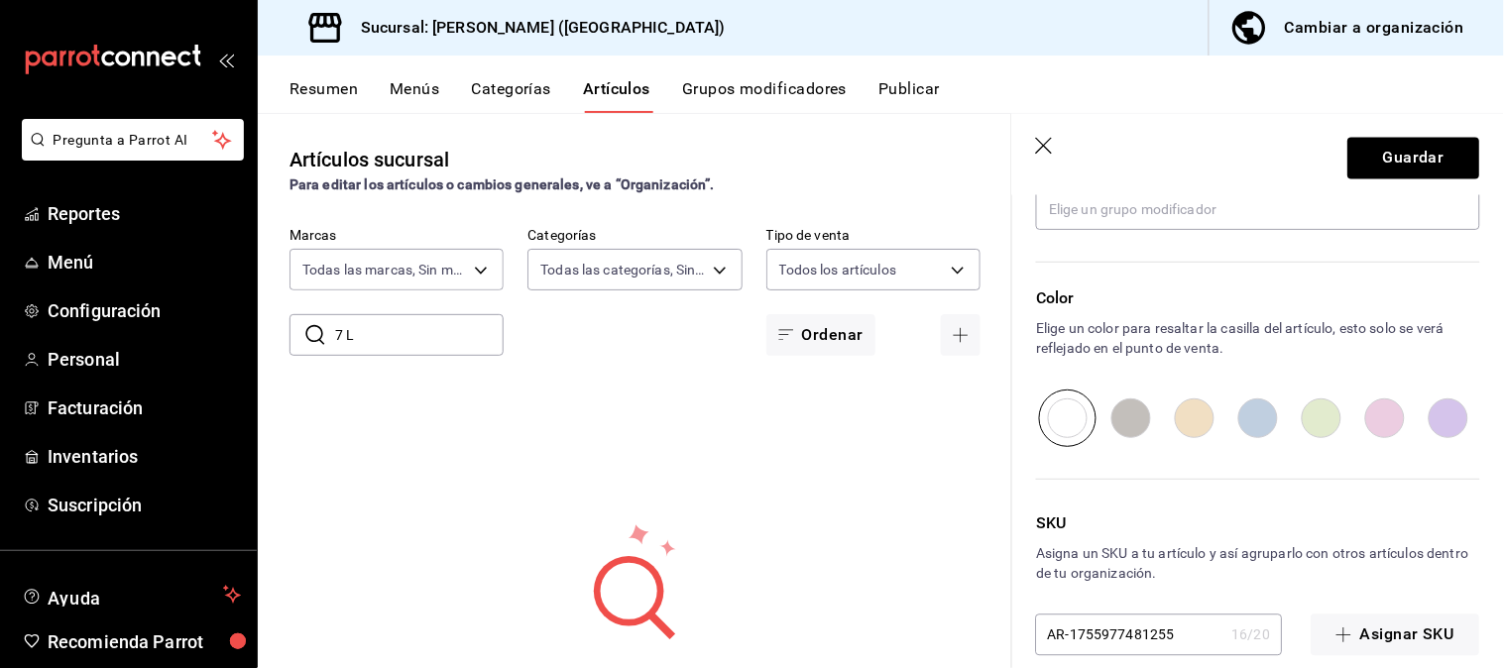
scroll to position [982, 0]
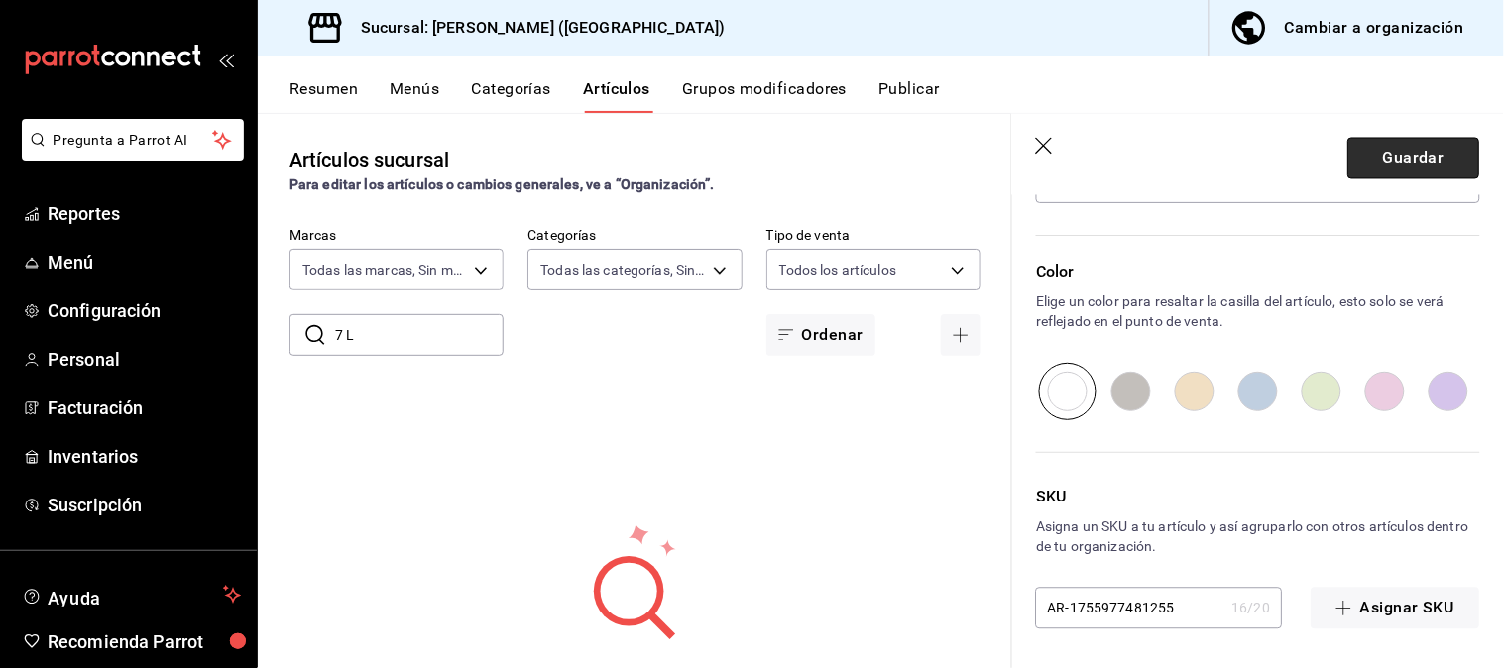
click at [1445, 157] on button "Guardar" at bounding box center [1414, 159] width 132 height 42
type textarea "x"
